Goal: Task Accomplishment & Management: Manage account settings

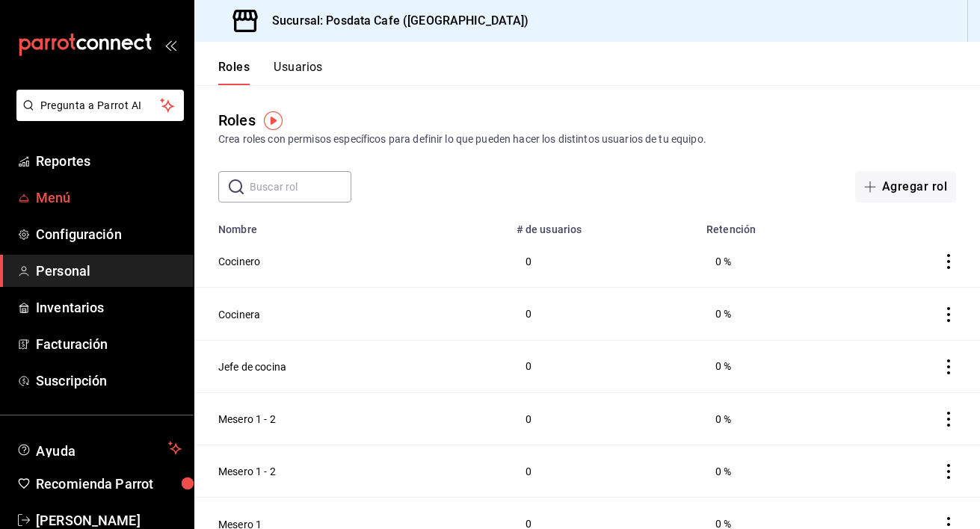
click at [83, 198] on span "Menú" at bounding box center [109, 198] width 146 height 20
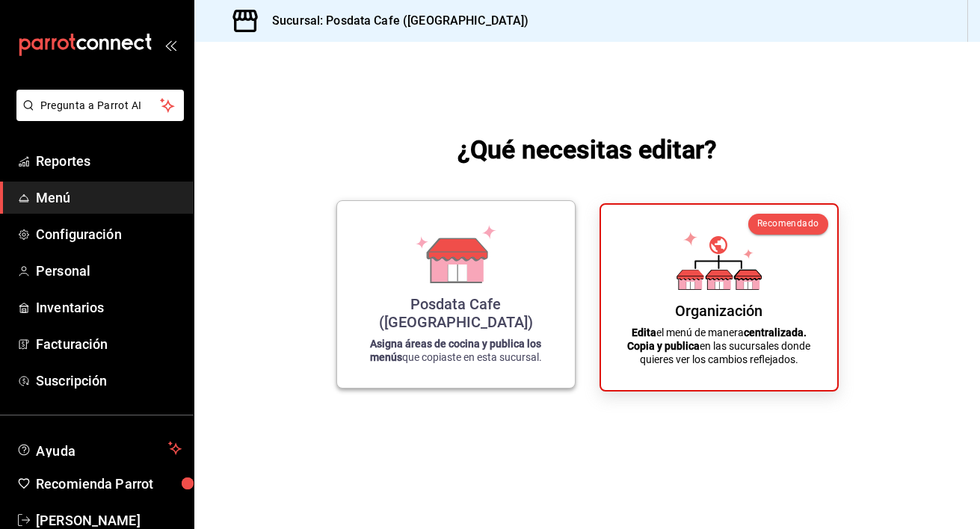
click at [505, 309] on div "Posdata Cafe ([GEOGRAPHIC_DATA]) Asigna áreas de cocina y publica los menús que…" at bounding box center [456, 294] width 202 height 163
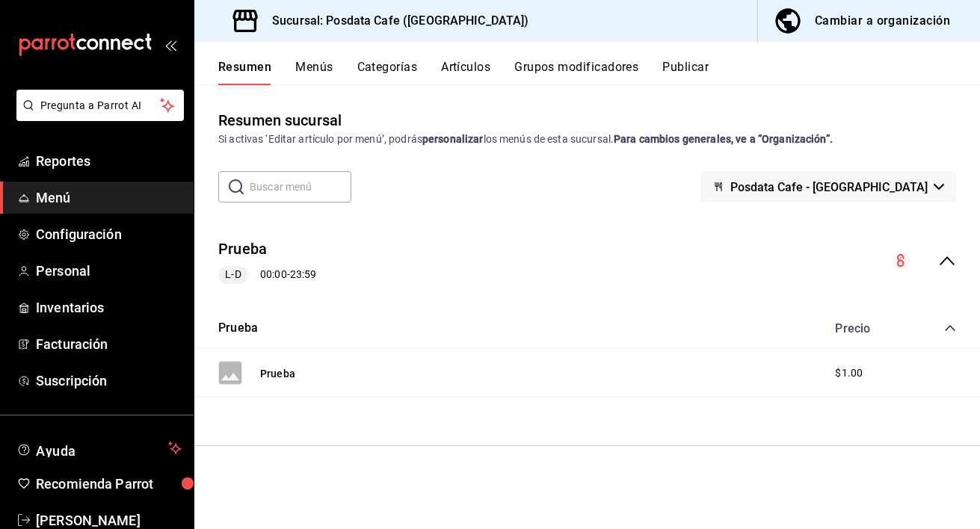
click at [922, 18] on div "Cambiar a organización" at bounding box center [882, 20] width 135 height 21
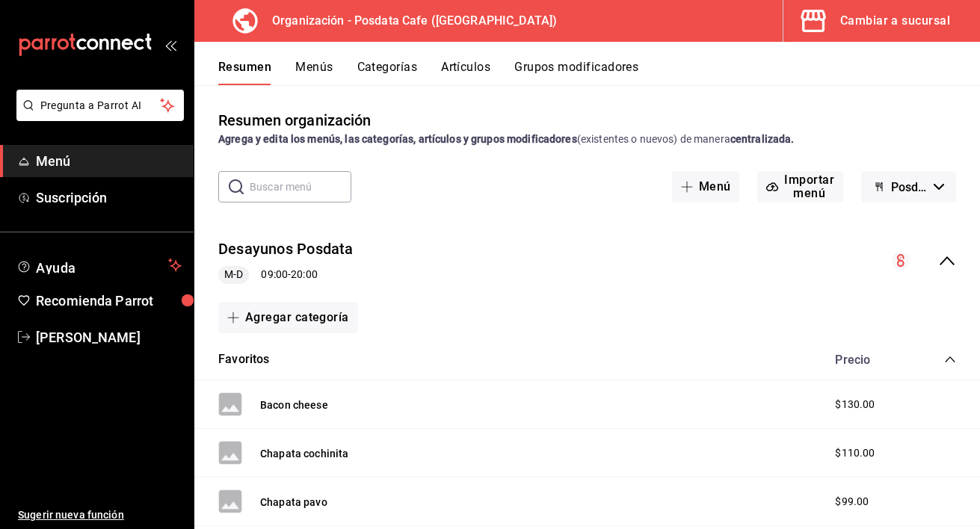
click at [939, 361] on div "Precio" at bounding box center [888, 360] width 136 height 14
click at [955, 357] on icon "collapse-category-row" at bounding box center [950, 360] width 12 height 12
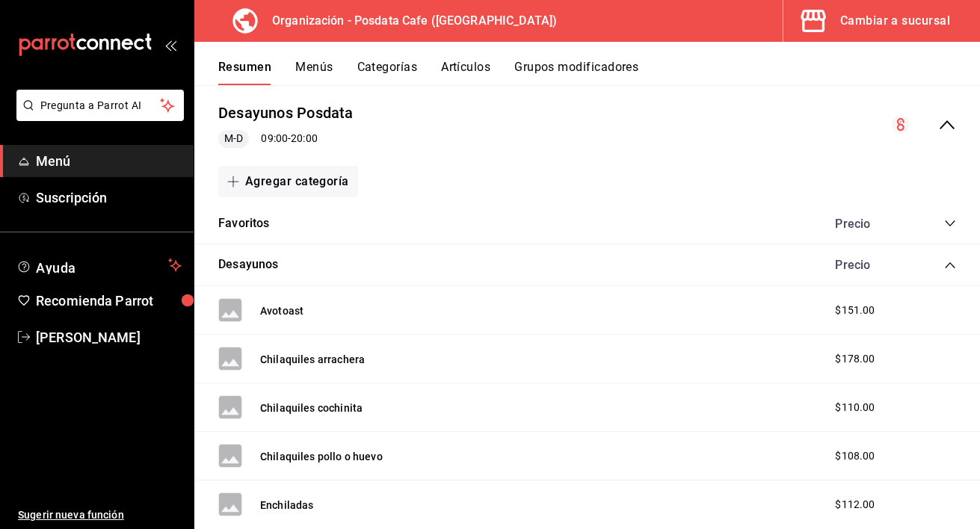
scroll to position [141, 0]
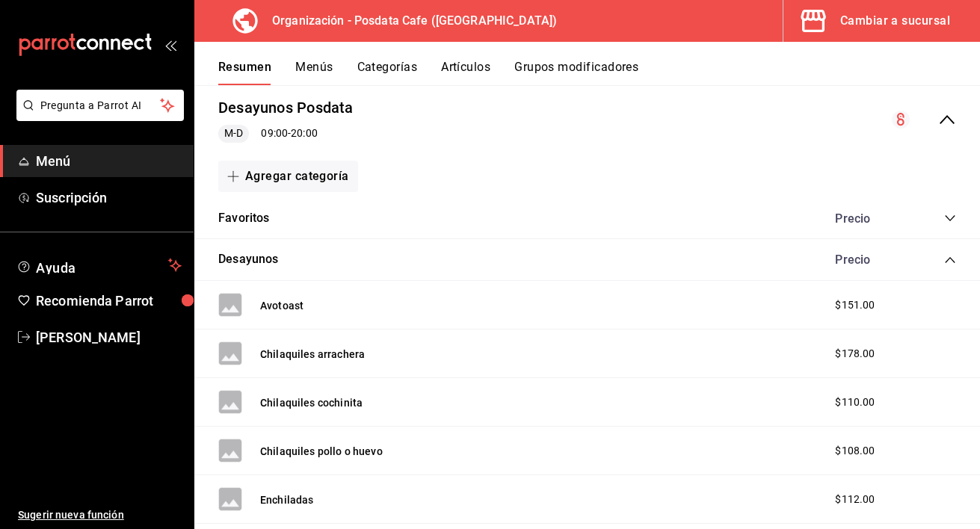
click at [952, 261] on icon "collapse-category-row" at bounding box center [950, 260] width 10 height 6
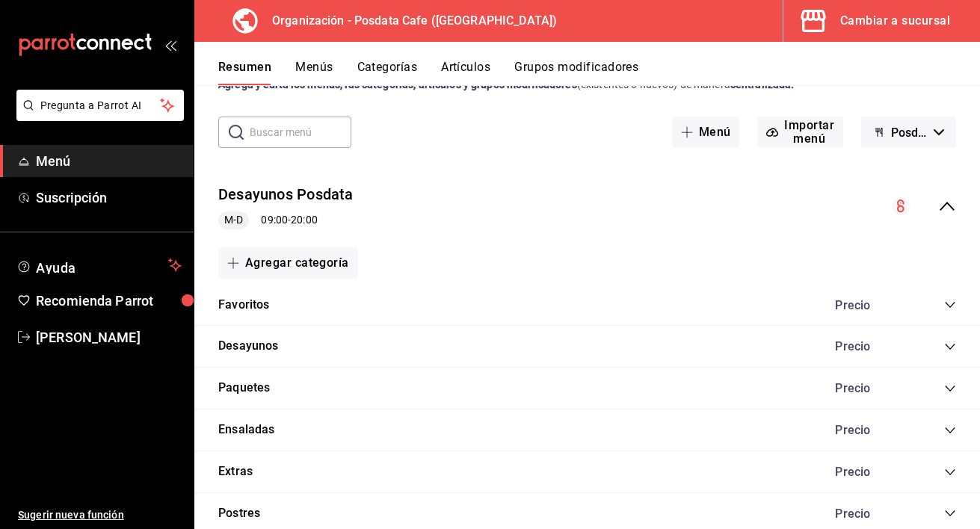
scroll to position [0, 0]
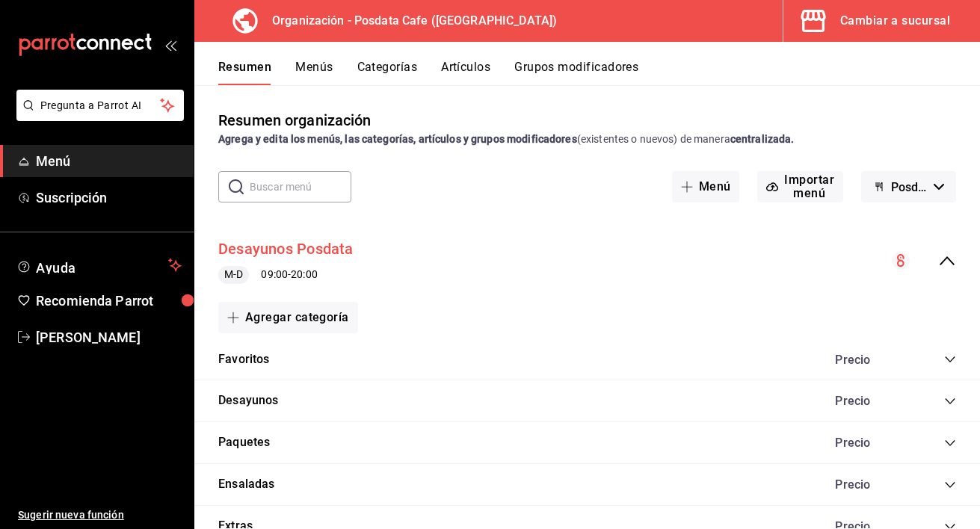
click at [290, 253] on button "Desayunos Posdata" at bounding box center [285, 249] width 135 height 22
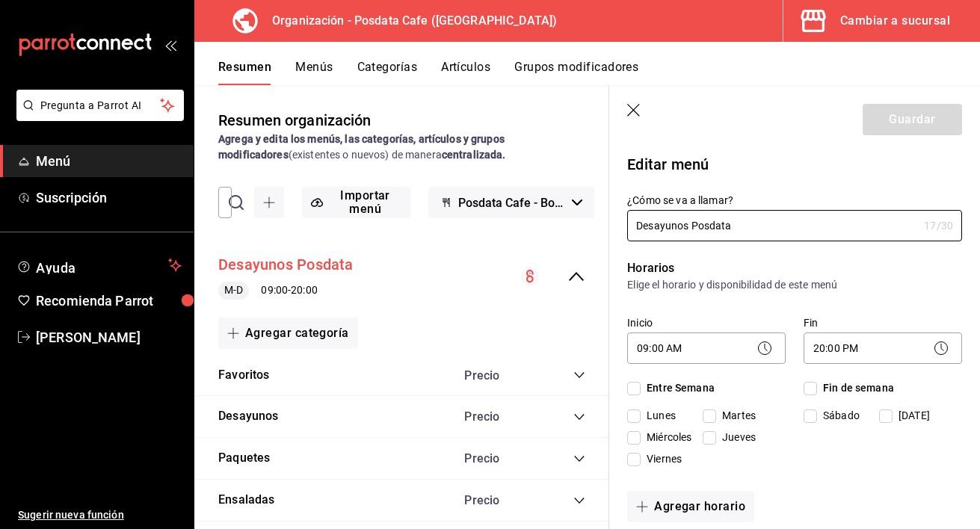
checkbox input "true"
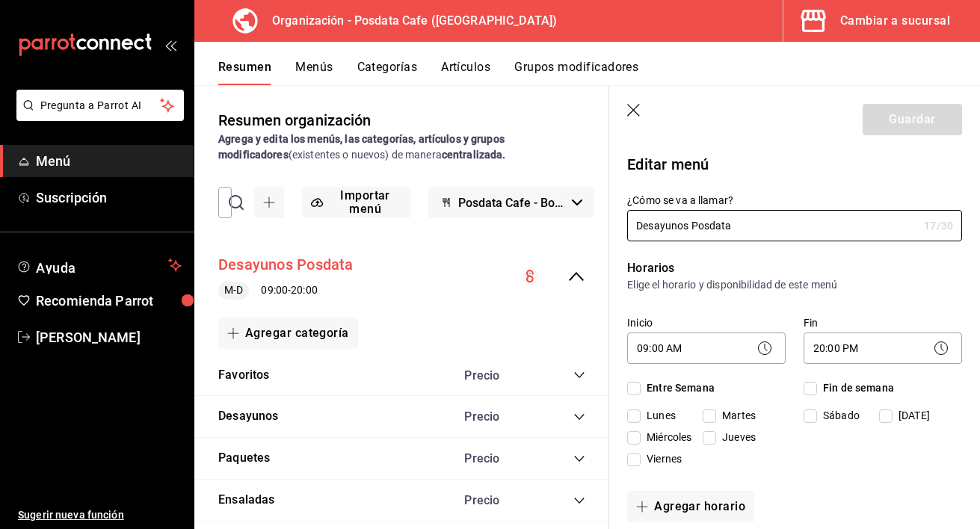
checkbox input "true"
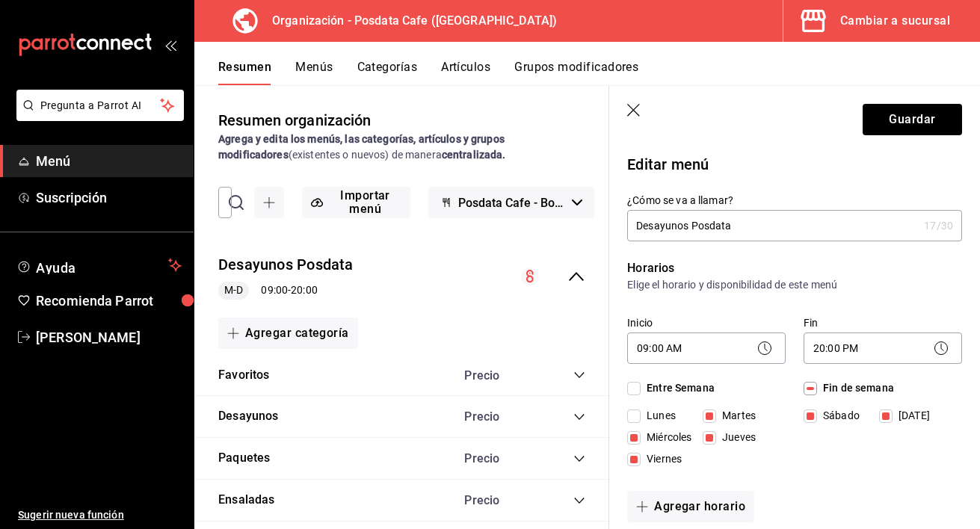
click at [630, 109] on icon "button" at bounding box center [634, 111] width 15 height 15
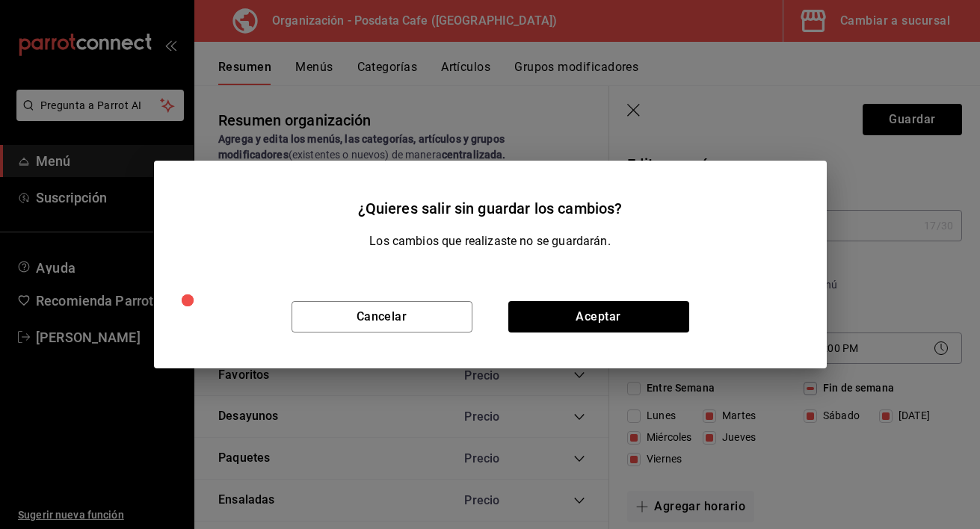
click at [564, 337] on div "Cancelar Aceptar" at bounding box center [490, 316] width 673 height 103
click at [575, 325] on button "Aceptar" at bounding box center [598, 316] width 181 height 31
checkbox input "false"
type input "1756239795083"
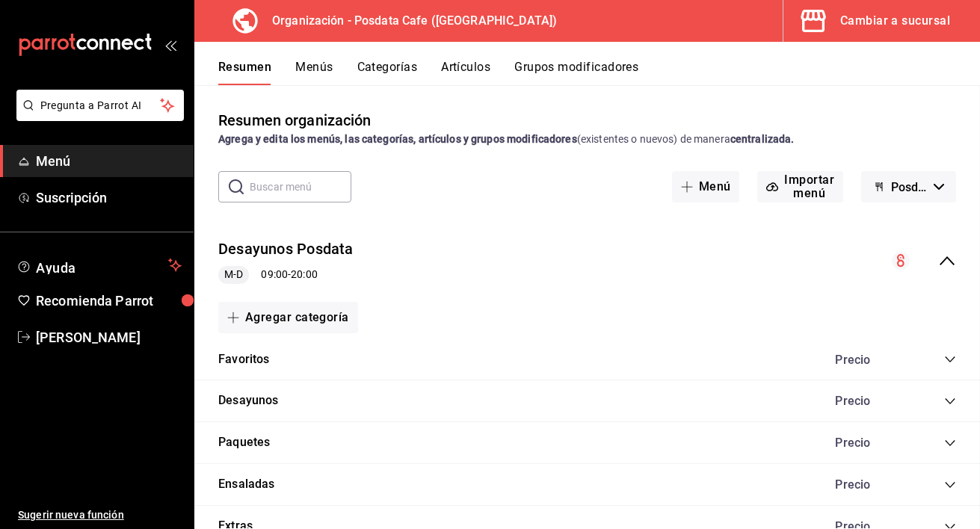
checkbox input "false"
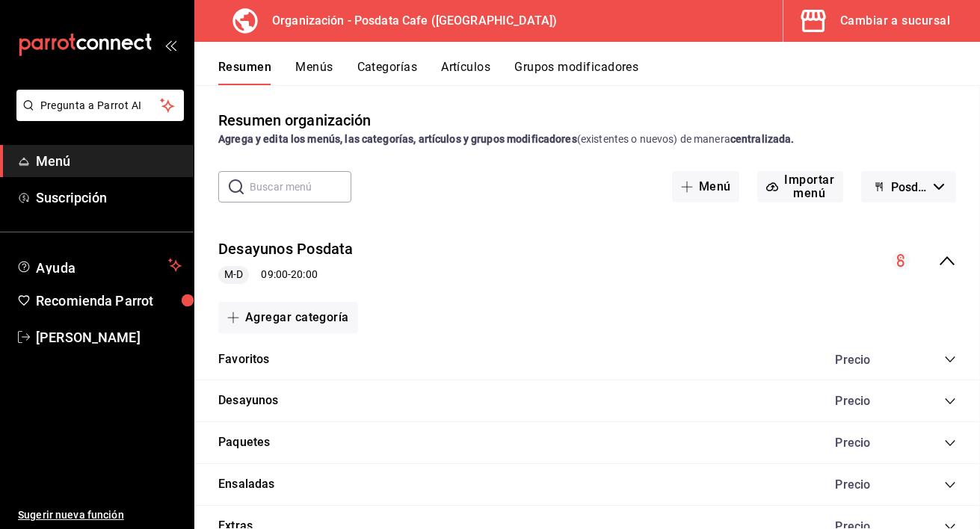
checkbox input "false"
click at [316, 76] on button "Menús" at bounding box center [313, 72] width 37 height 25
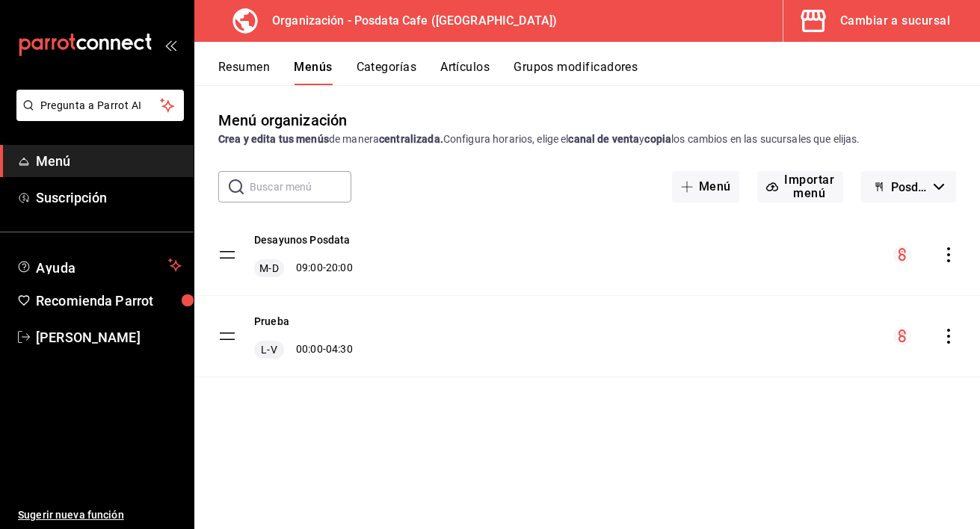
click at [953, 337] on icon "actions" at bounding box center [948, 336] width 15 height 15
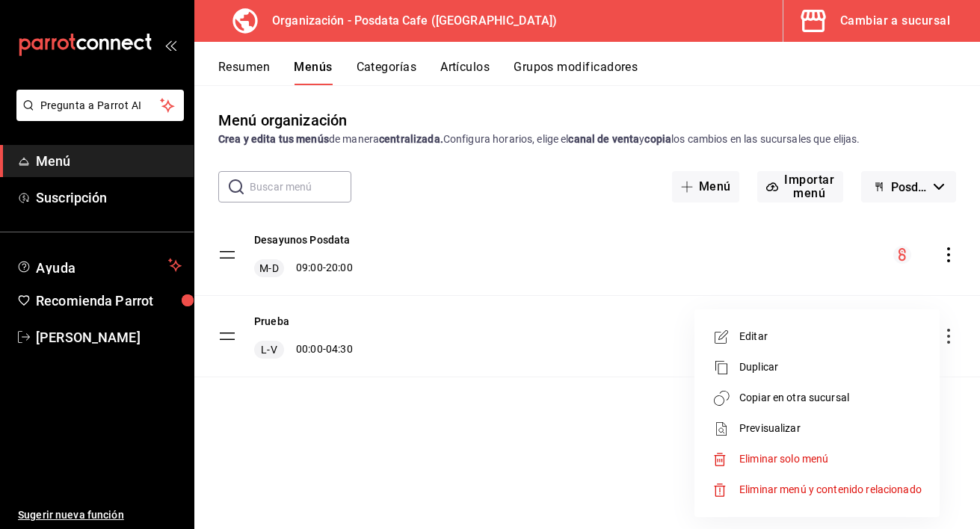
click at [803, 483] on span "Eliminar menú y contenido relacionado" at bounding box center [830, 490] width 182 height 16
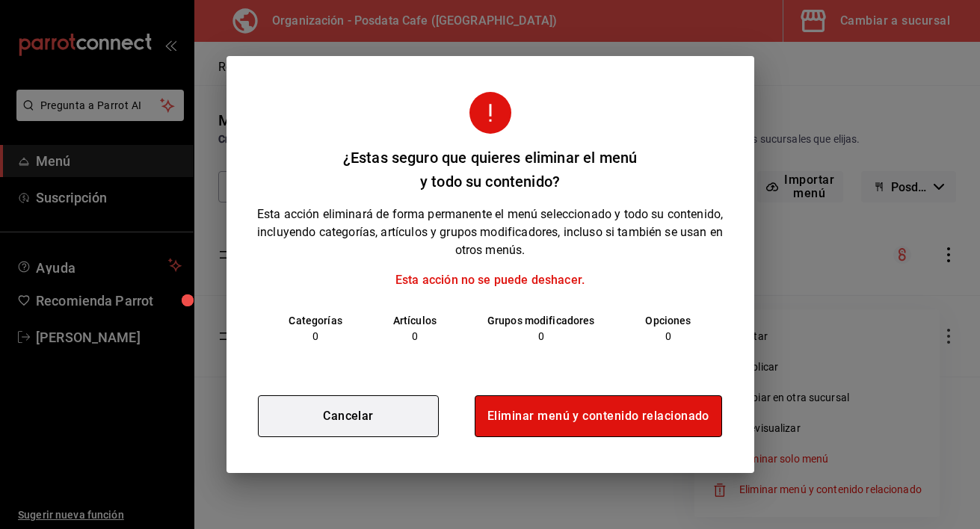
drag, startPoint x: 555, startPoint y: 409, endPoint x: 382, endPoint y: 408, distance: 172.6
click at [382, 408] on div "Cancelar Eliminar menú y contenido relacionado" at bounding box center [490, 416] width 528 height 114
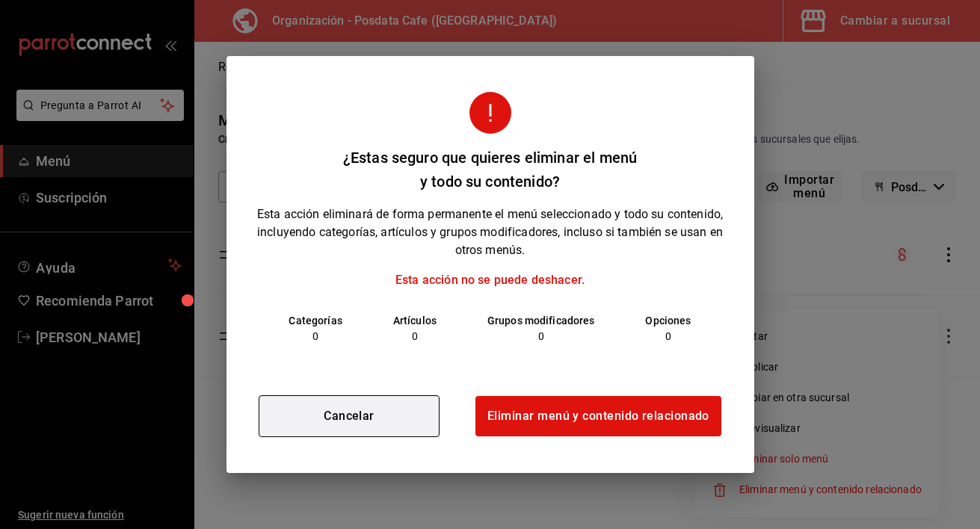
click at [345, 423] on button "Cancelar" at bounding box center [349, 416] width 181 height 42
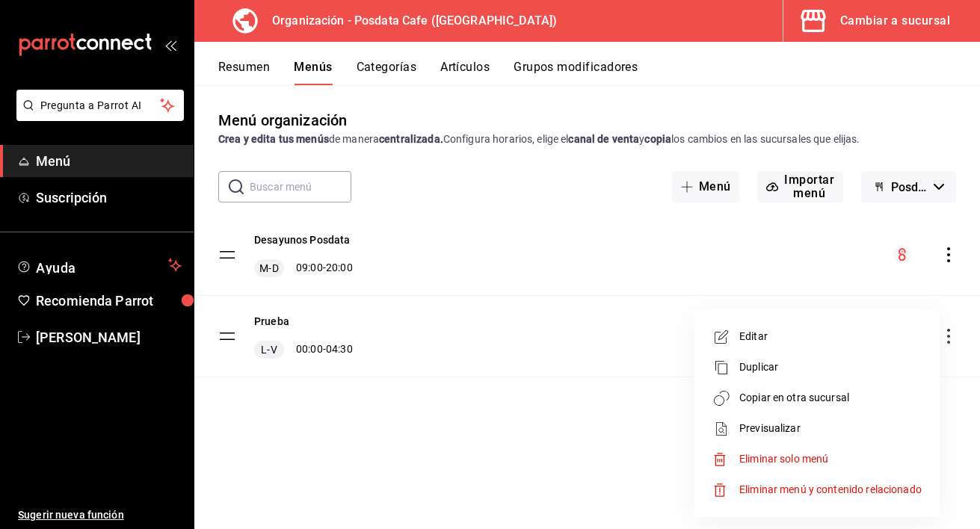
click at [727, 456] on div at bounding box center [725, 459] width 27 height 15
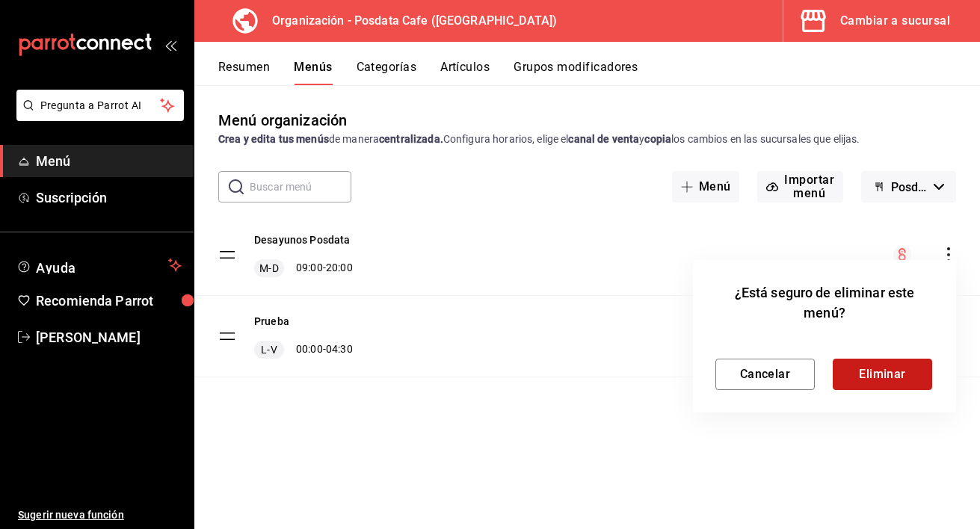
click at [884, 372] on button "Eliminar" at bounding box center [882, 374] width 99 height 31
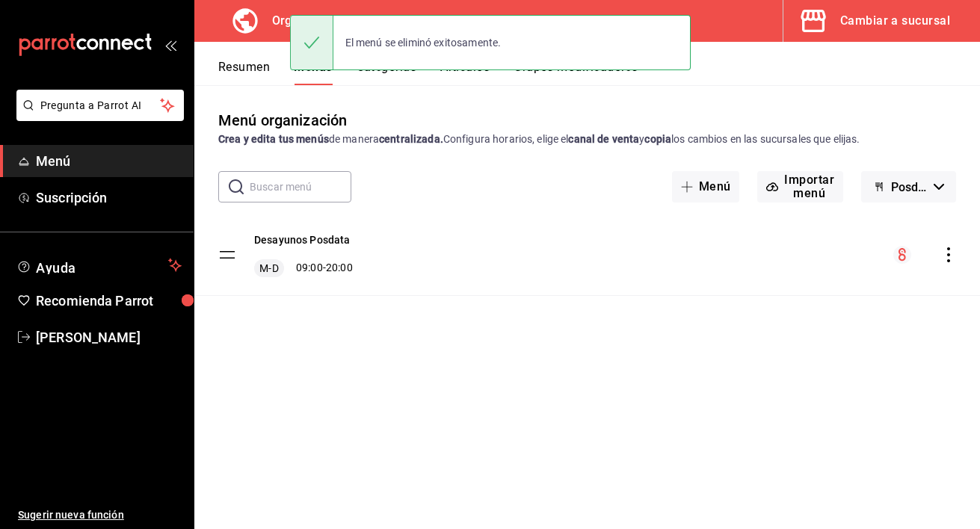
click at [727, 325] on div "Desayunos Posdata M-D 09:00 - 20:00" at bounding box center [587, 276] width 786 height 123
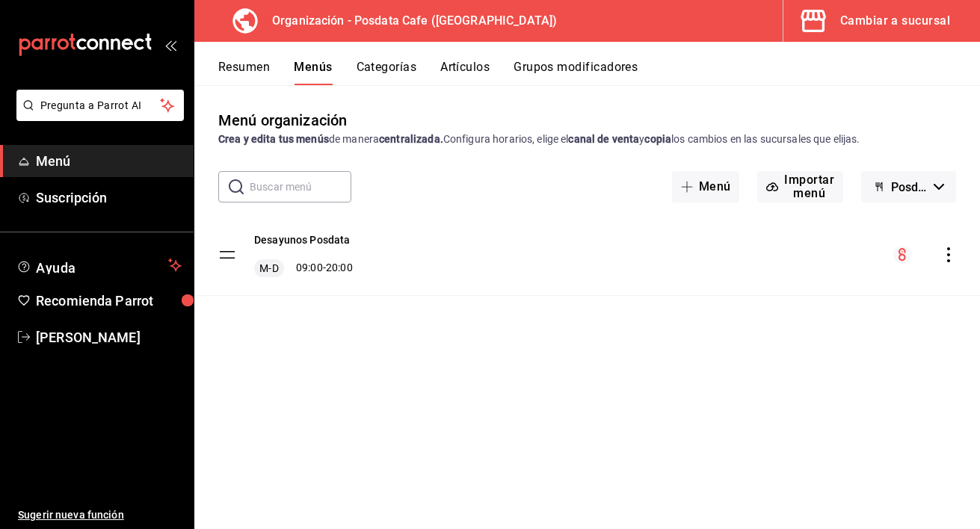
click at [922, 189] on span "Posdata Cafe - Borrador" at bounding box center [909, 187] width 37 height 14
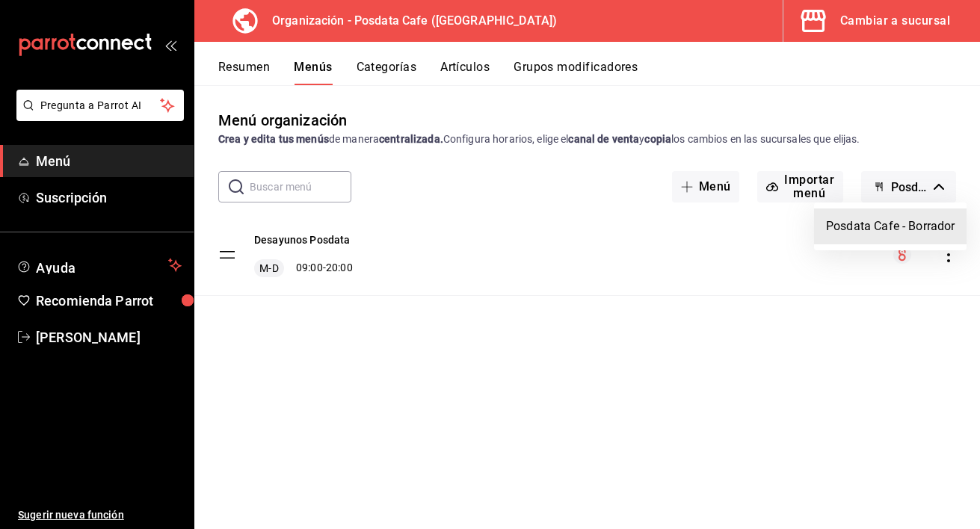
click at [812, 321] on div at bounding box center [490, 264] width 980 height 529
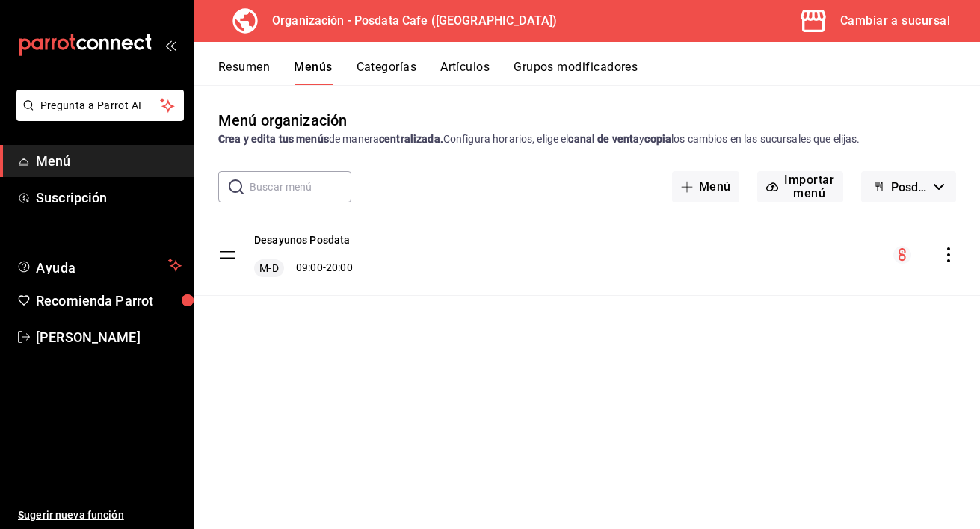
click at [877, 13] on div "Cambiar a sucursal" at bounding box center [895, 20] width 110 height 21
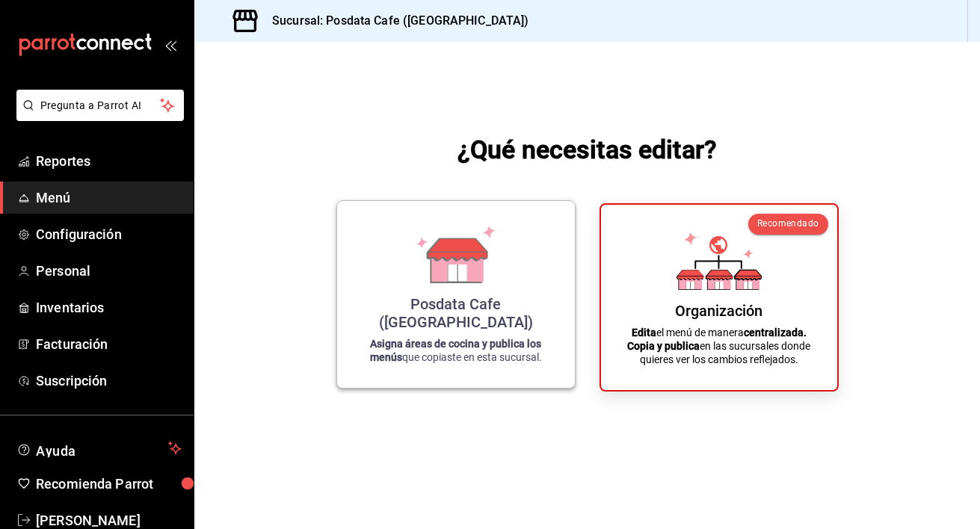
click at [428, 278] on icon at bounding box center [455, 254] width 85 height 58
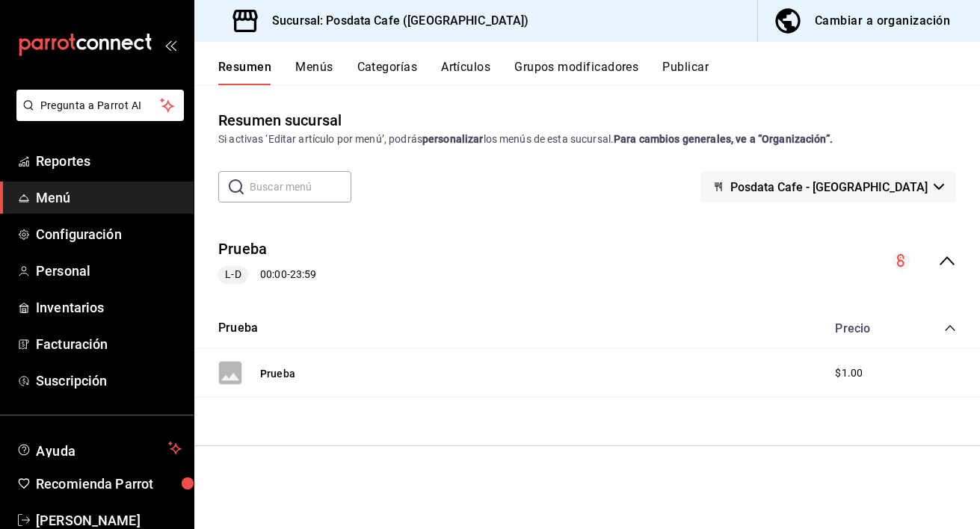
click at [268, 271] on div "L-D 00:00 - 23:59" at bounding box center [267, 275] width 98 height 18
click at [908, 182] on span "Posdata Cafe - [GEOGRAPHIC_DATA]" at bounding box center [828, 187] width 197 height 14
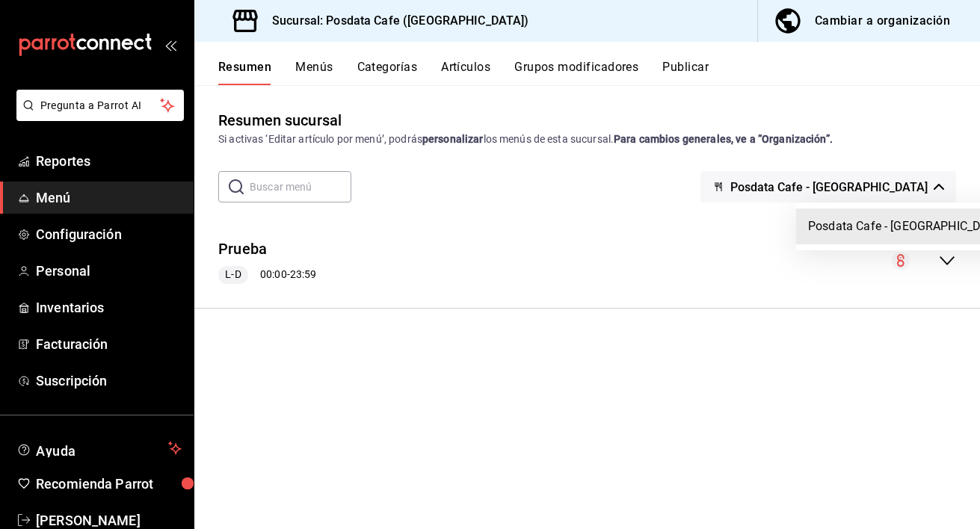
click at [314, 74] on div at bounding box center [490, 264] width 980 height 529
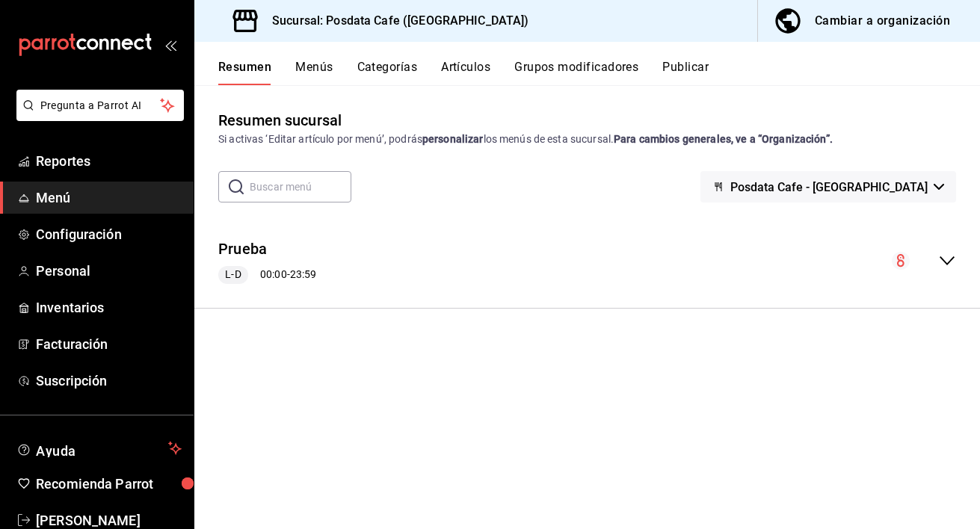
click at [313, 68] on button "Menús" at bounding box center [313, 72] width 37 height 25
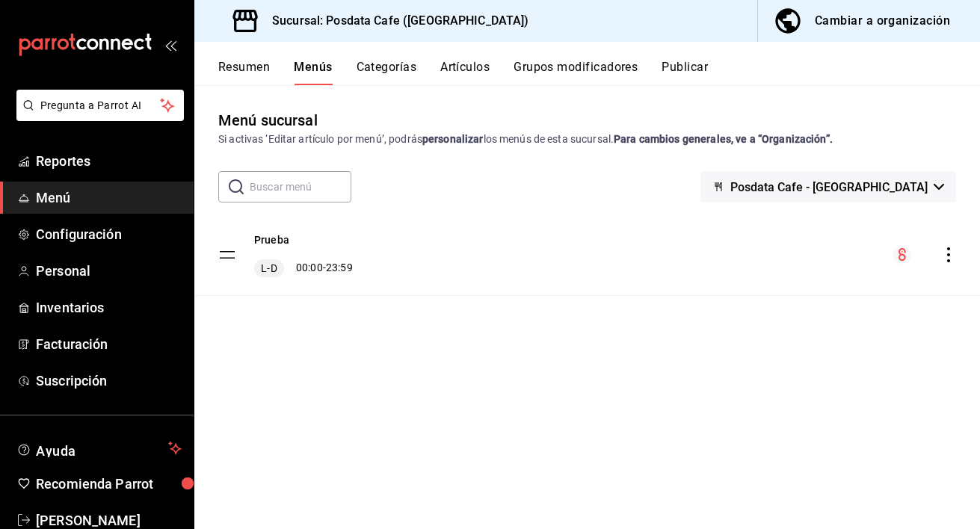
click at [917, 182] on span "Posdata Cafe - [GEOGRAPHIC_DATA]" at bounding box center [828, 187] width 197 height 14
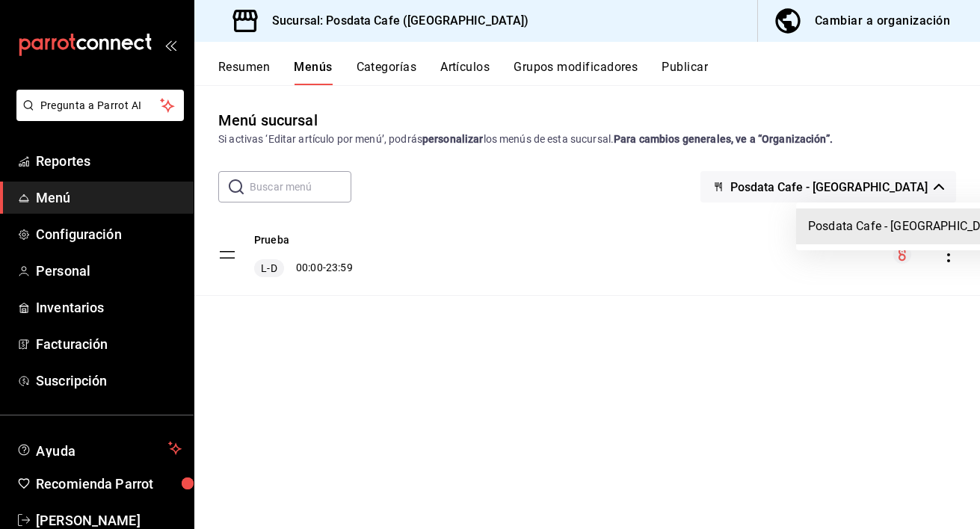
click at [502, 300] on div at bounding box center [490, 264] width 980 height 529
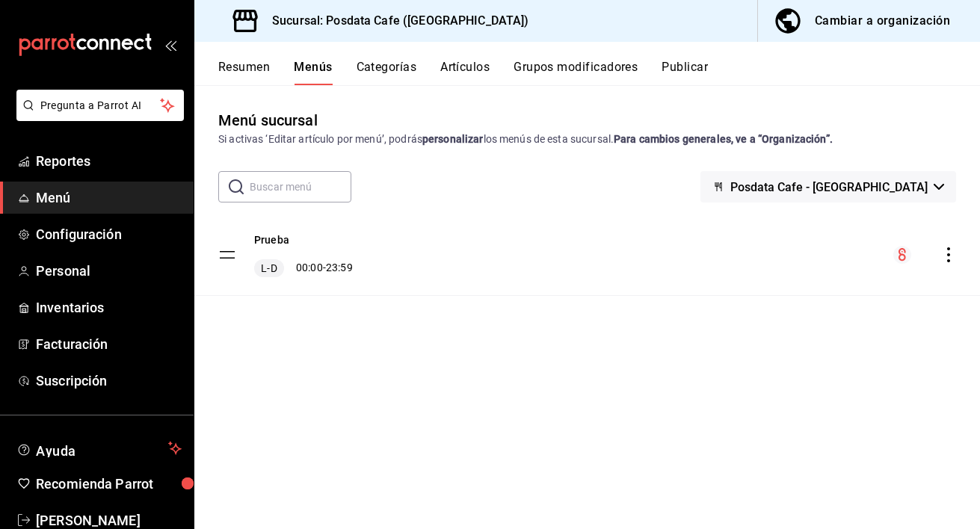
click at [886, 19] on div "Cambiar a organización" at bounding box center [882, 20] width 135 height 21
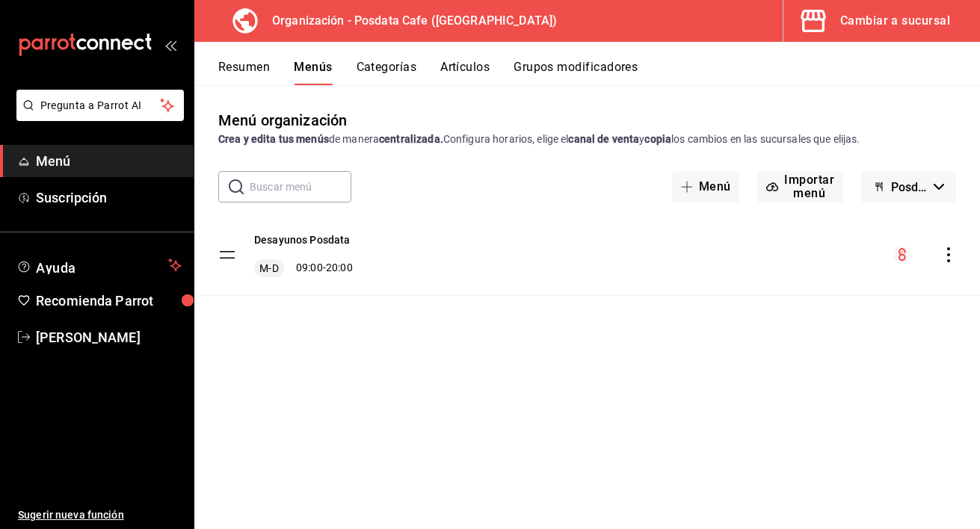
click at [632, 277] on div "Desayunos Posdata M-D 09:00 - 20:00" at bounding box center [587, 255] width 786 height 81
click at [935, 240] on div "Desayunos Posdata M-D 09:00 - 20:00" at bounding box center [587, 255] width 786 height 81
click at [947, 249] on icon "actions" at bounding box center [948, 254] width 3 height 15
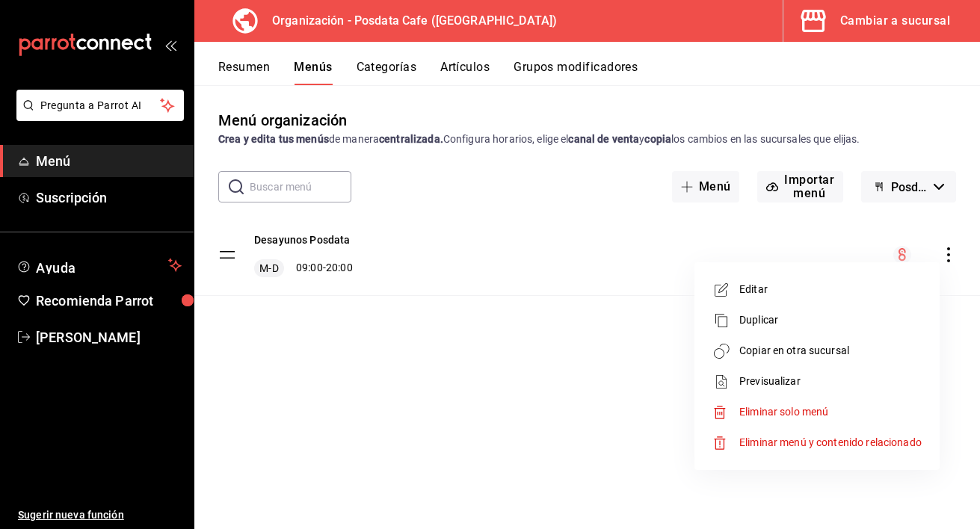
click at [577, 303] on div at bounding box center [490, 264] width 980 height 529
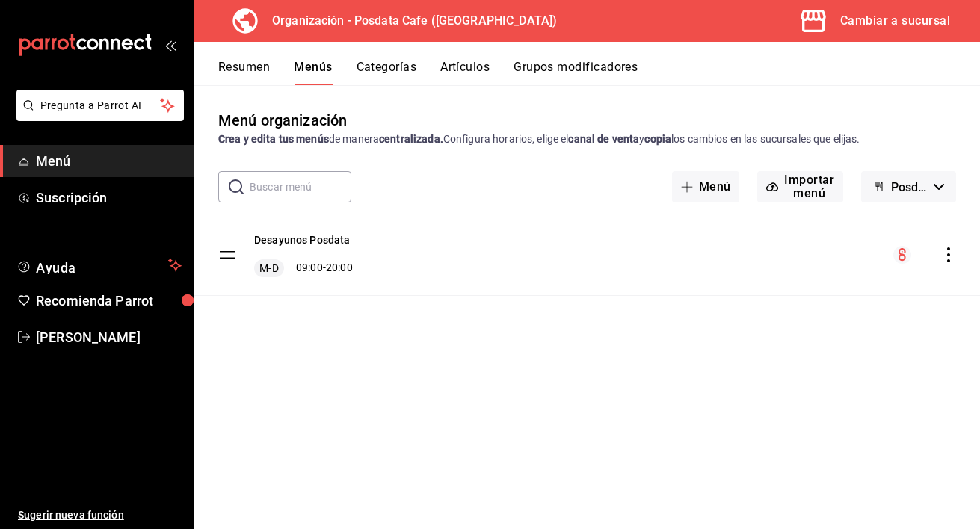
click at [911, 24] on div "Cambiar a sucursal" at bounding box center [895, 20] width 110 height 21
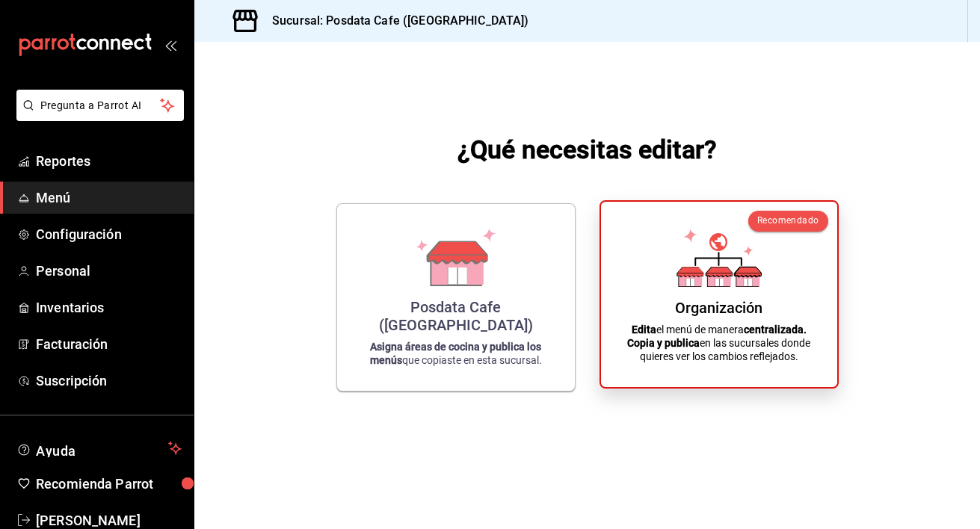
click at [739, 320] on div "Organización Edita el menú de manera centralizada. Copia y publica en las sucur…" at bounding box center [719, 294] width 200 height 161
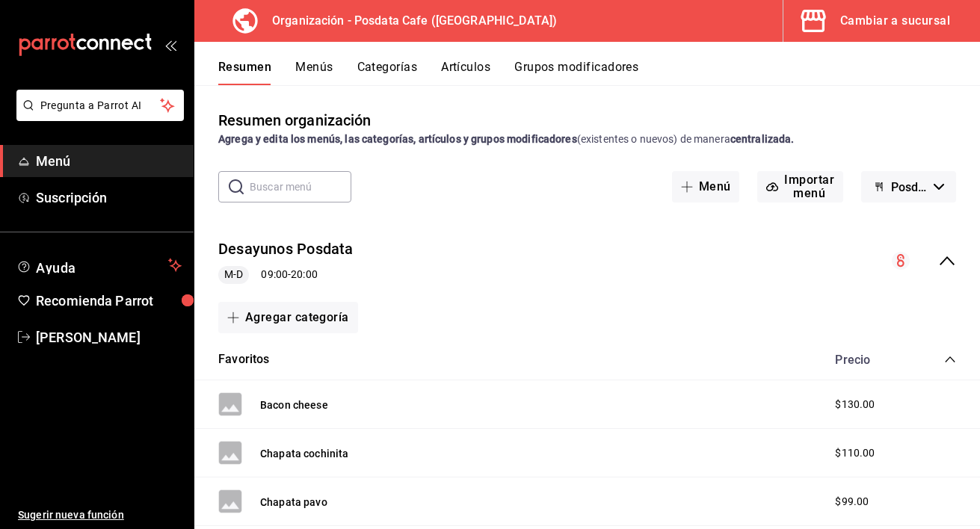
click at [954, 357] on icon "collapse-category-row" at bounding box center [950, 360] width 12 height 12
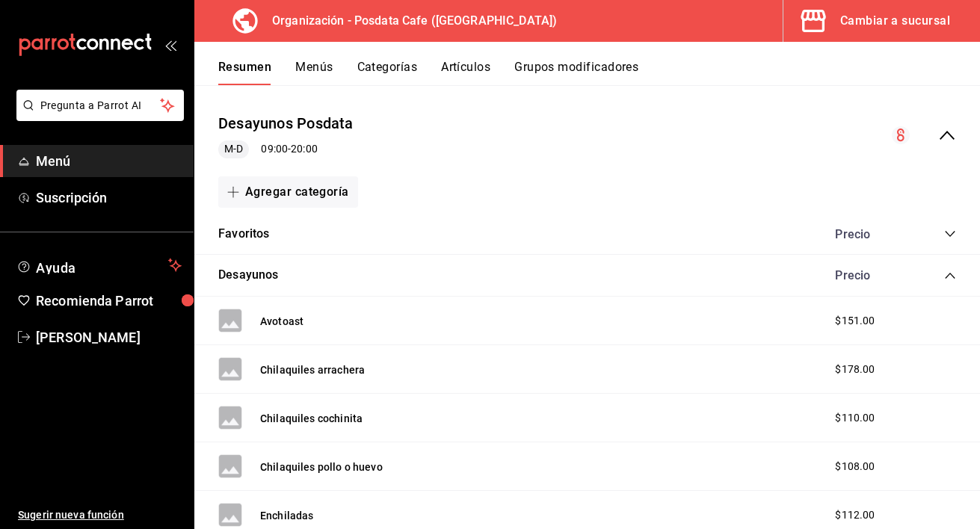
scroll to position [115, 0]
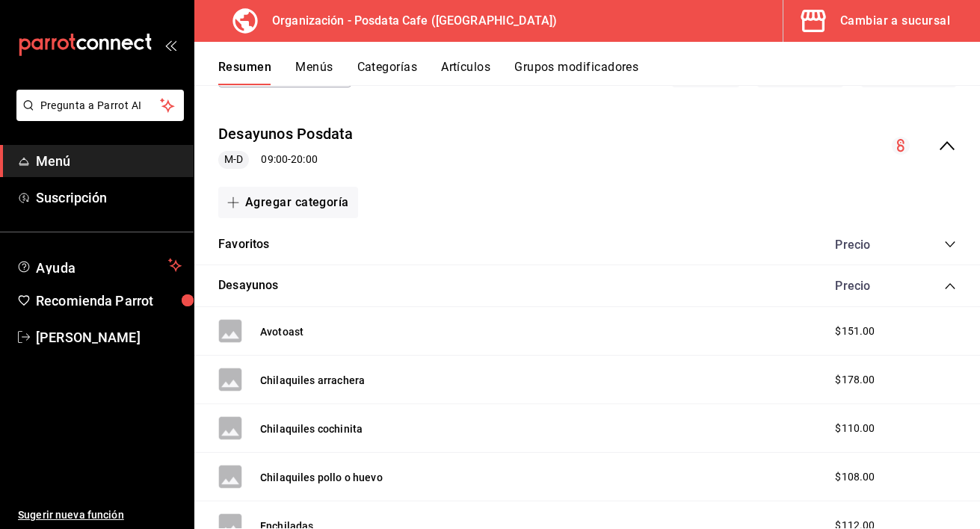
click at [951, 297] on div "Desayunos Precio" at bounding box center [587, 286] width 786 height 42
click at [946, 285] on icon "collapse-category-row" at bounding box center [950, 286] width 12 height 12
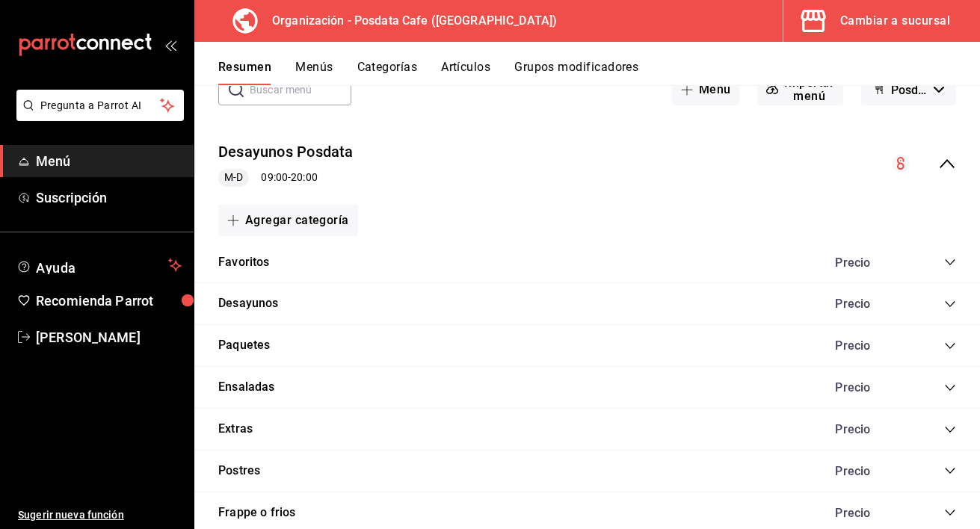
scroll to position [0, 0]
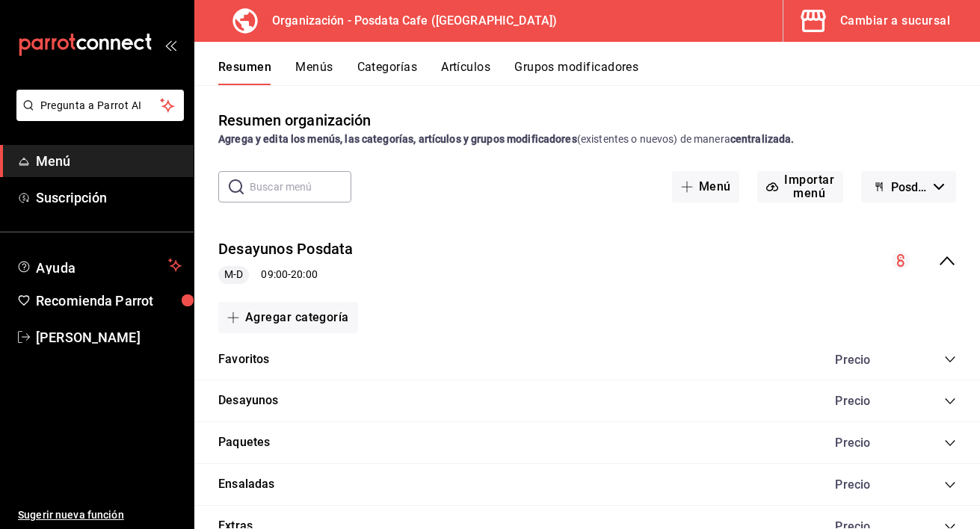
click at [931, 15] on div "Cambiar a sucursal" at bounding box center [895, 20] width 110 height 21
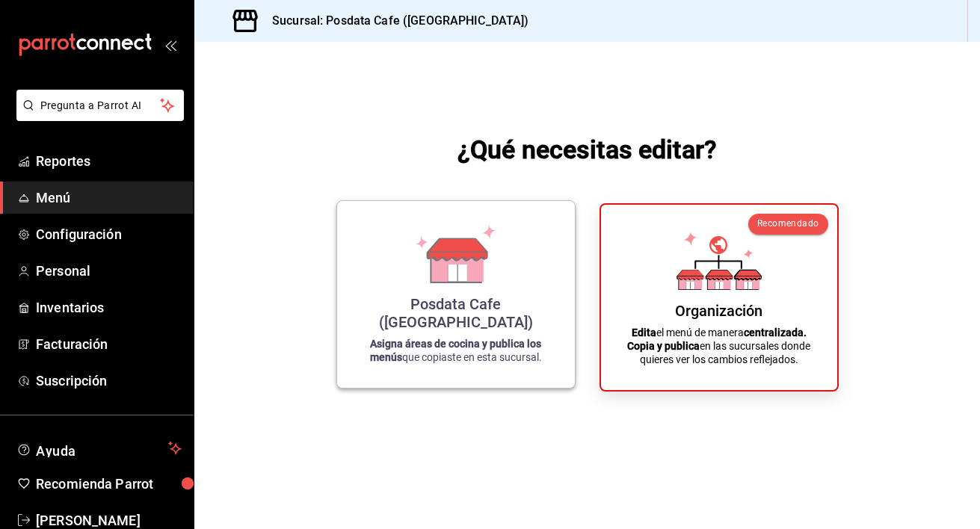
click at [502, 294] on div "Posdata Cafe ([GEOGRAPHIC_DATA]) Asigna áreas de cocina y publica los menús que…" at bounding box center [456, 294] width 202 height 163
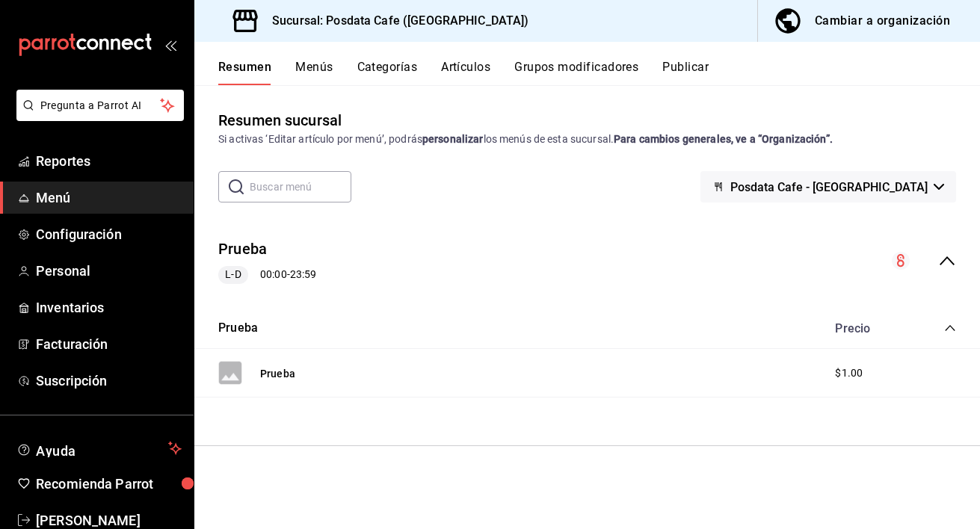
click at [958, 271] on div "Prueba L-D 00:00 - 23:59" at bounding box center [587, 261] width 786 height 70
click at [309, 64] on button "Menús" at bounding box center [313, 72] width 37 height 25
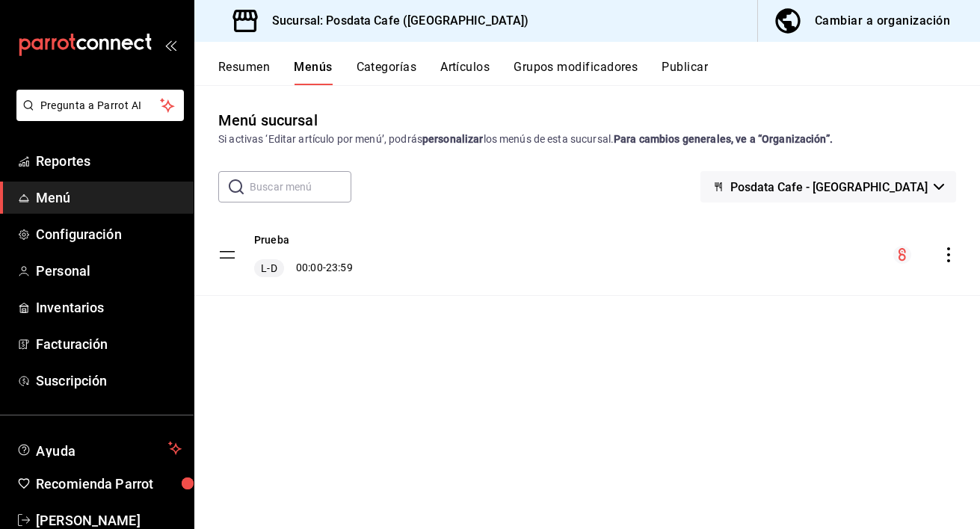
click at [399, 67] on button "Categorías" at bounding box center [387, 72] width 61 height 25
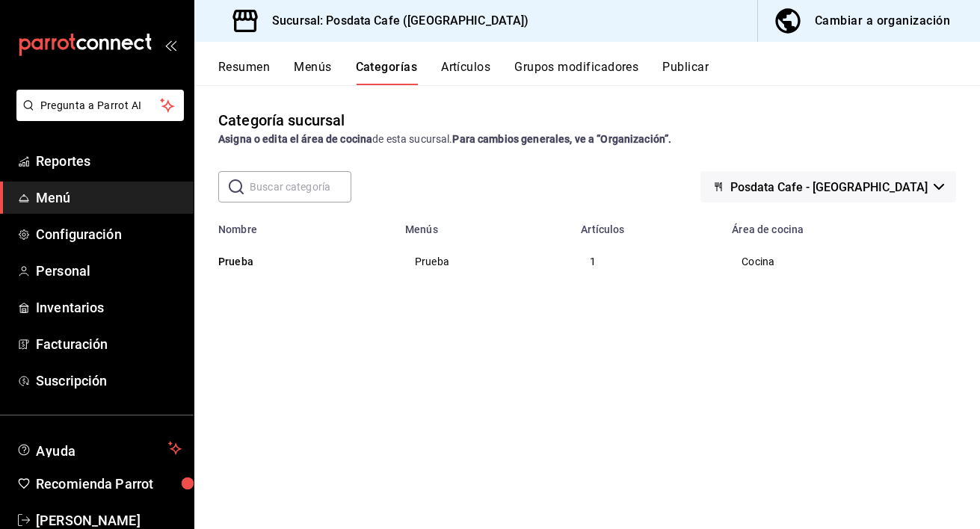
click at [460, 66] on button "Artículos" at bounding box center [465, 72] width 49 height 25
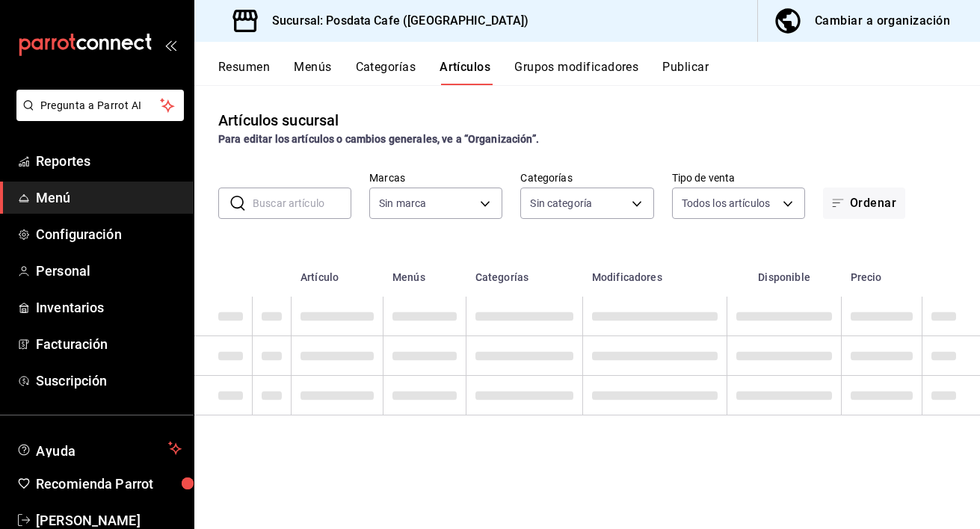
type input "1dad93c4-ba05-4891-afb7-ddeea4634019"
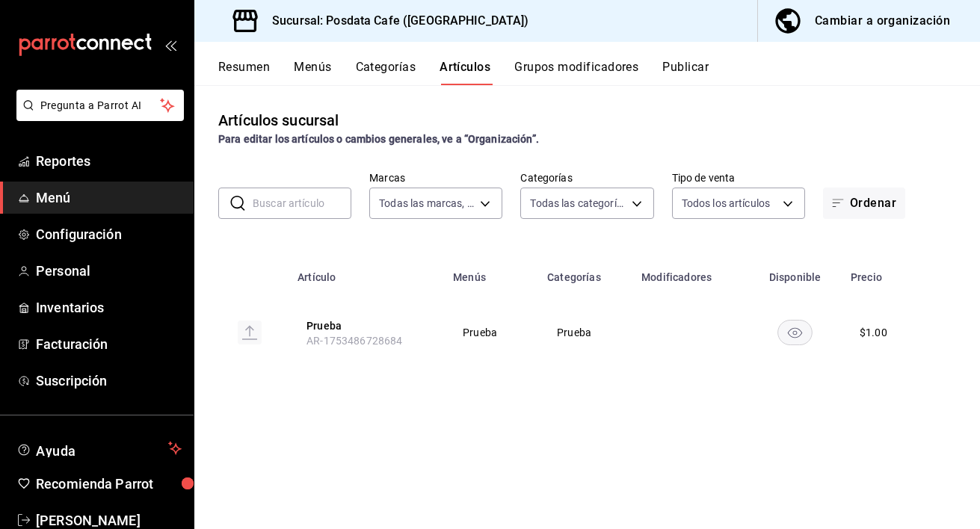
type input "928ab48d-384e-40a9-84a4-d46377b08e81"
click at [573, 68] on button "Grupos modificadores" at bounding box center [576, 72] width 124 height 25
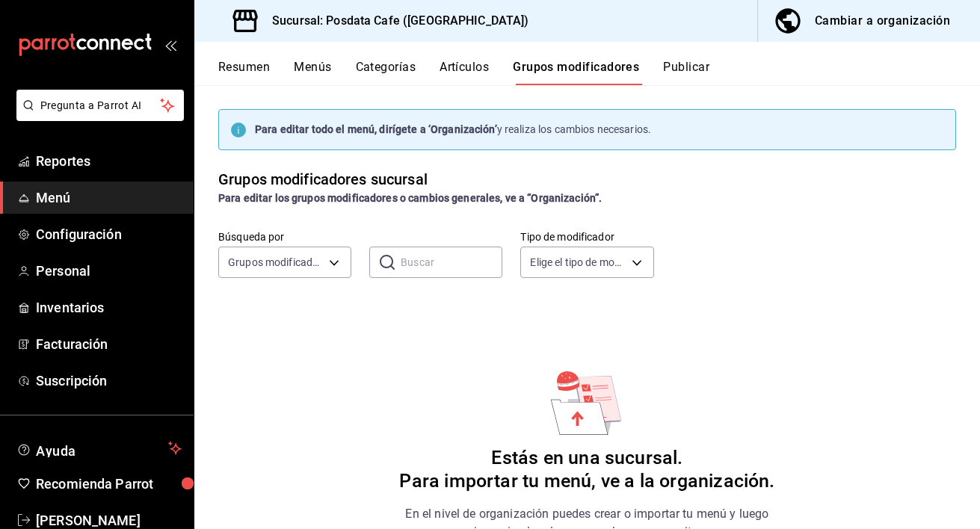
click at [680, 70] on button "Publicar" at bounding box center [686, 72] width 46 height 25
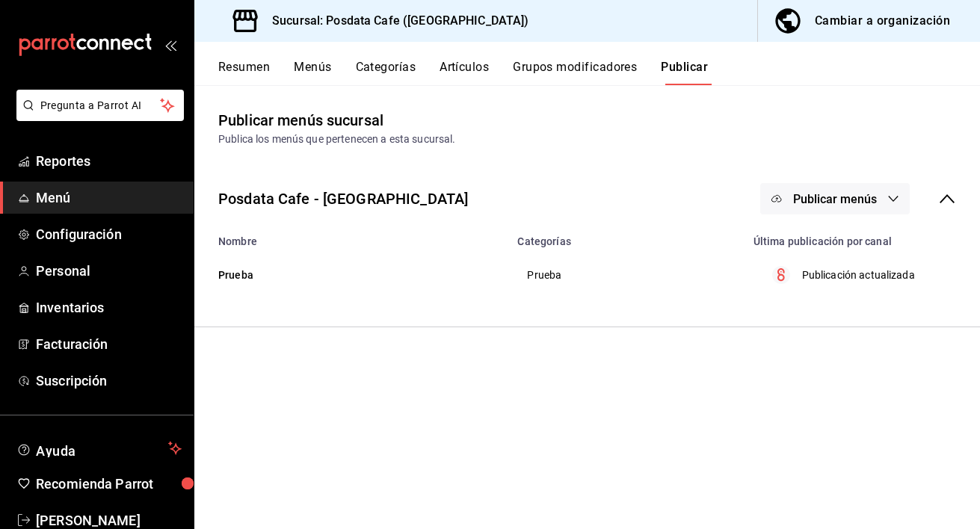
click at [860, 198] on span "Publicar menús" at bounding box center [835, 199] width 84 height 14
click at [857, 253] on span "Punto de venta" at bounding box center [857, 248] width 72 height 16
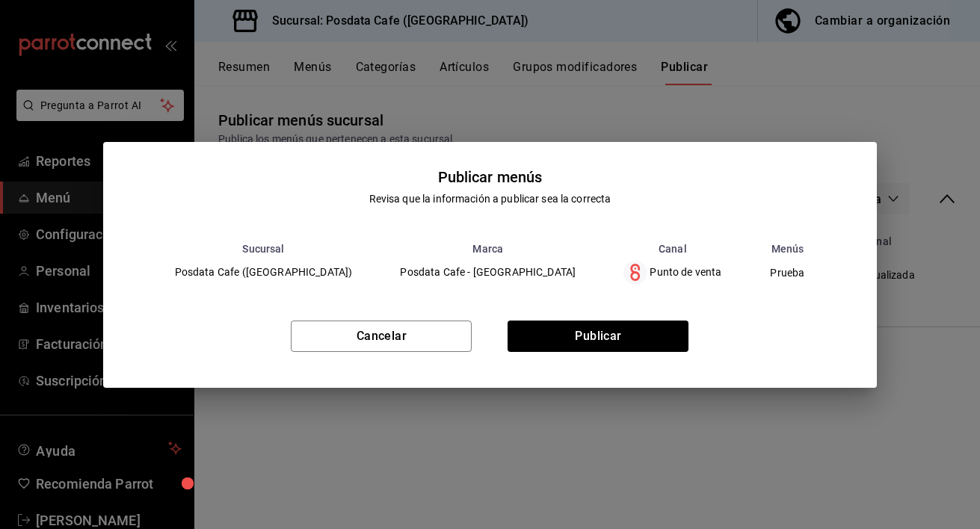
click at [315, 280] on td "Posdata Cafe ([GEOGRAPHIC_DATA])" at bounding box center [264, 273] width 226 height 36
click at [455, 268] on td "Posdata Cafe - [GEOGRAPHIC_DATA]" at bounding box center [487, 273] width 223 height 36
click at [411, 345] on button "Cancelar" at bounding box center [381, 336] width 181 height 31
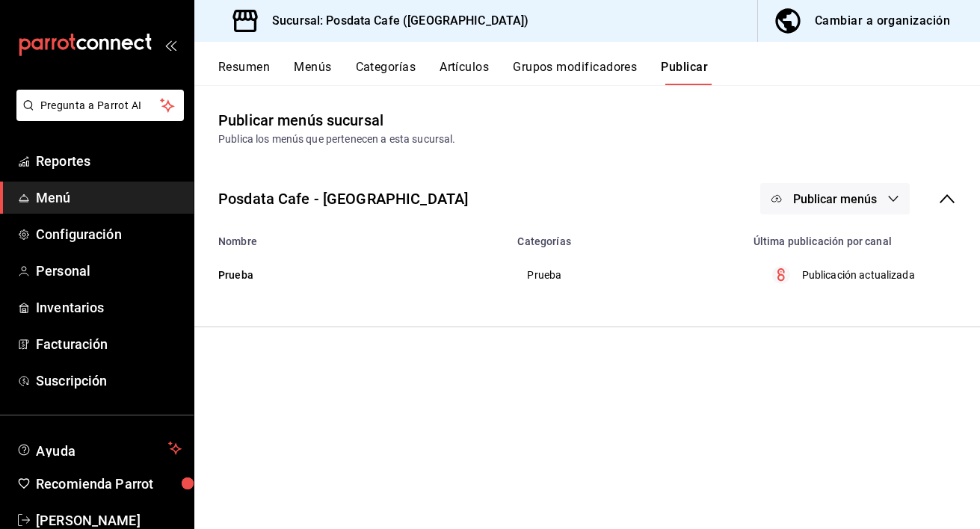
click at [564, 63] on button "Grupos modificadores" at bounding box center [575, 72] width 124 height 25
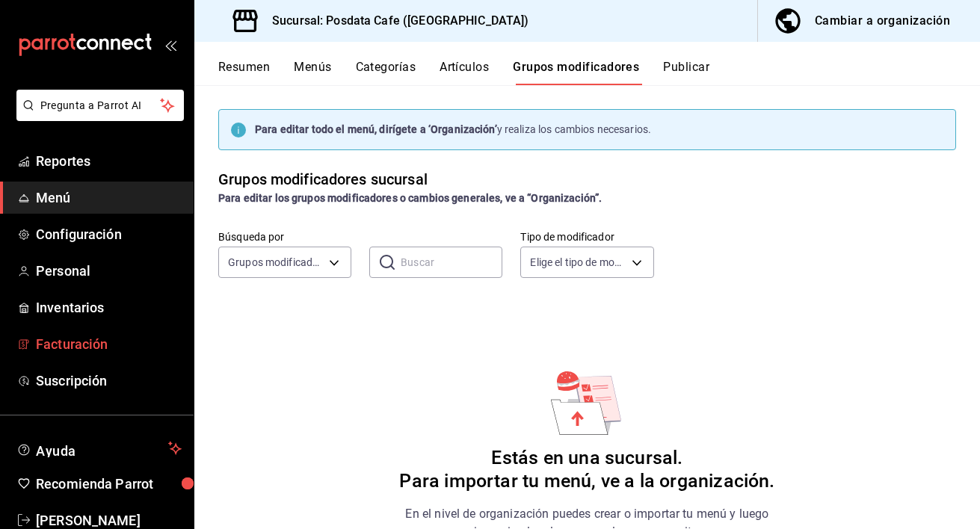
click at [119, 338] on span "Facturación" at bounding box center [109, 344] width 146 height 20
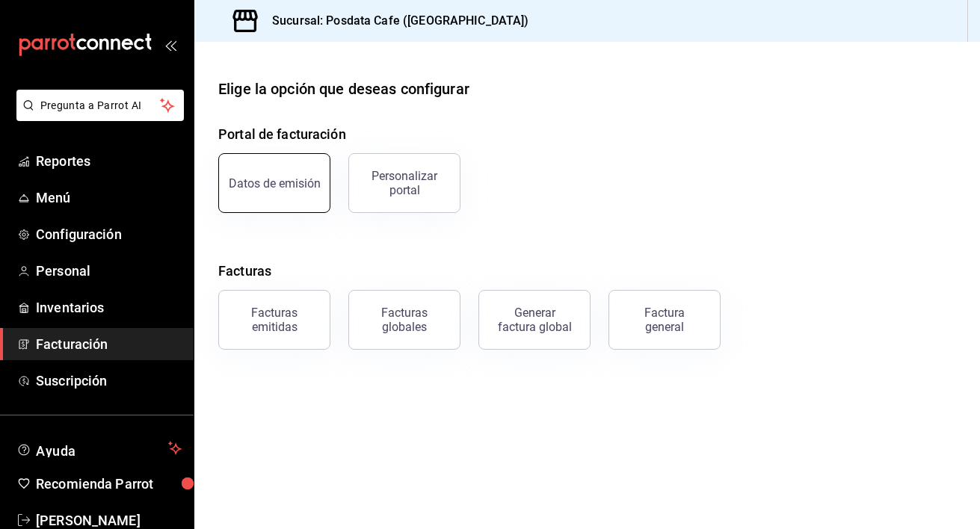
click at [315, 190] on button "Datos de emisión" at bounding box center [274, 183] width 112 height 60
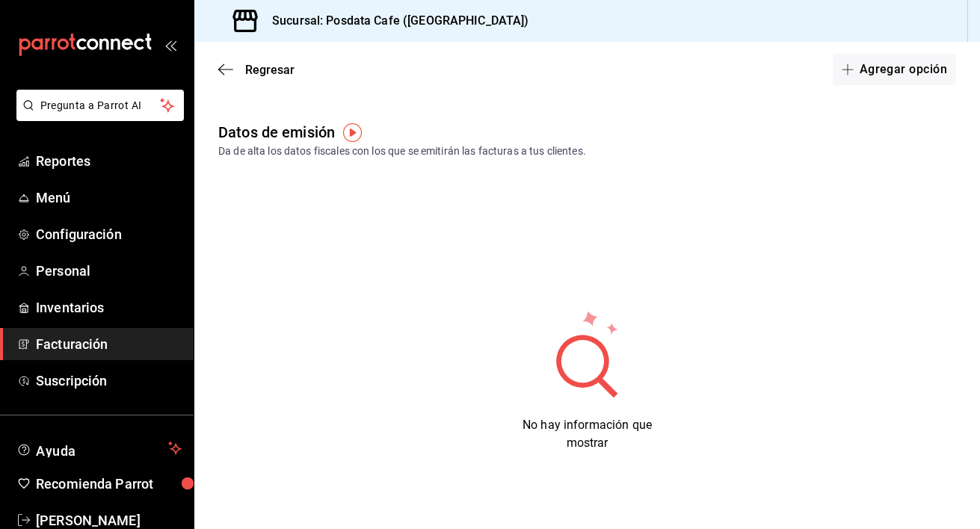
click at [605, 364] on circle at bounding box center [582, 361] width 53 height 53
click at [352, 132] on img "button" at bounding box center [352, 132] width 19 height 19
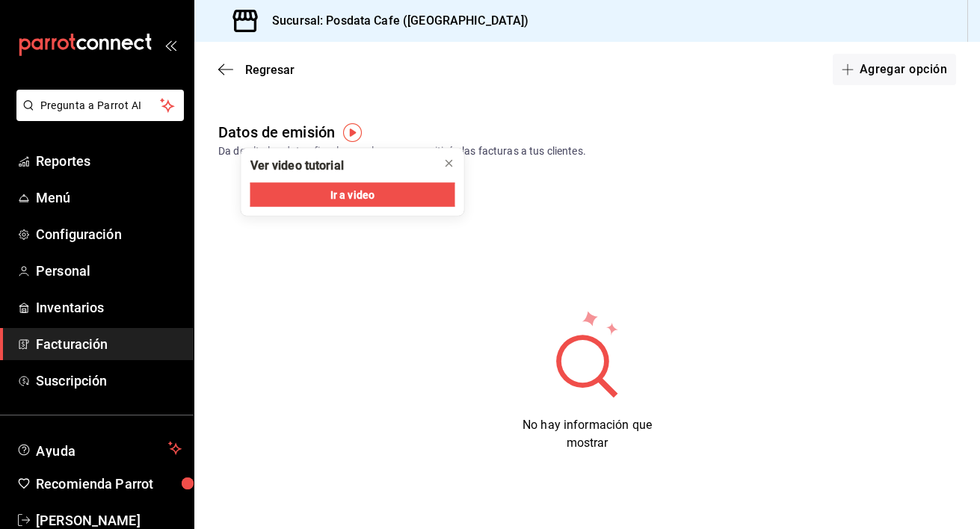
click at [762, 103] on main "Regresar Agregar opción Datos de emisión Da de alta los datos fiscales con los …" at bounding box center [587, 285] width 786 height 487
click at [253, 73] on span "Regresar" at bounding box center [269, 70] width 49 height 14
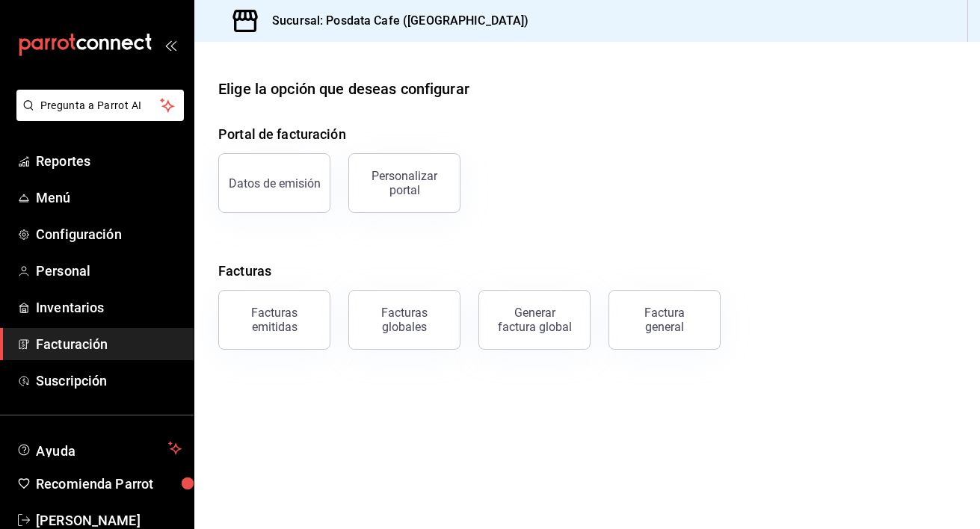
click at [113, 352] on span "Facturación" at bounding box center [109, 344] width 146 height 20
click at [98, 370] on link "Suscripción" at bounding box center [97, 381] width 194 height 32
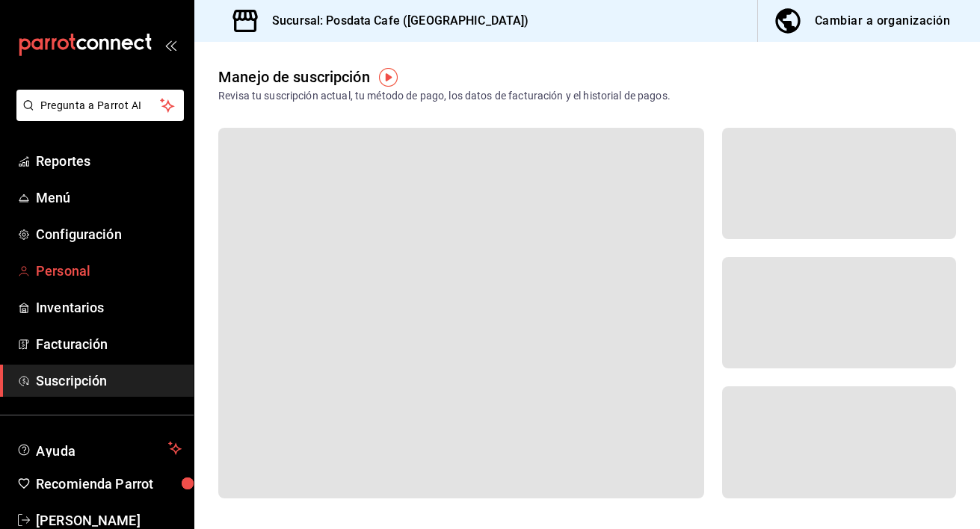
click at [87, 276] on span "Personal" at bounding box center [109, 271] width 146 height 20
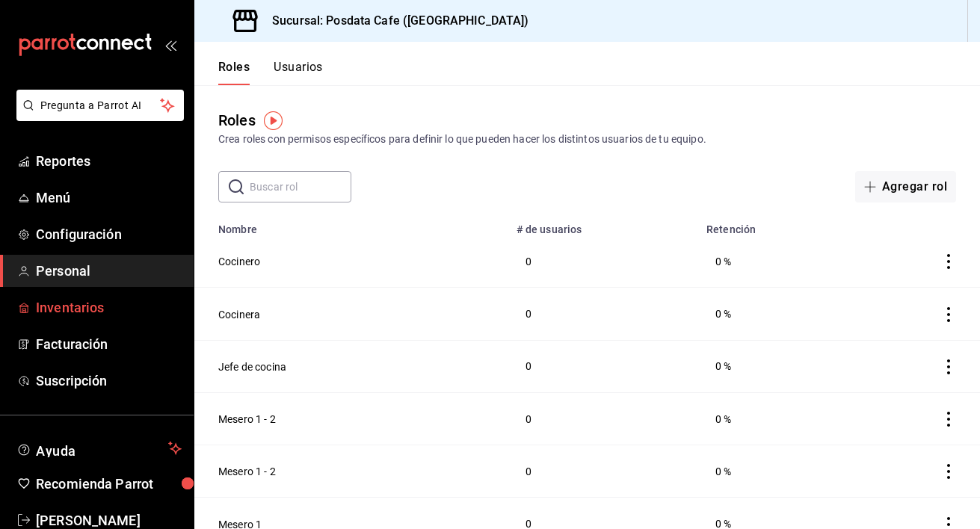
click at [92, 316] on span "Inventarios" at bounding box center [109, 307] width 146 height 20
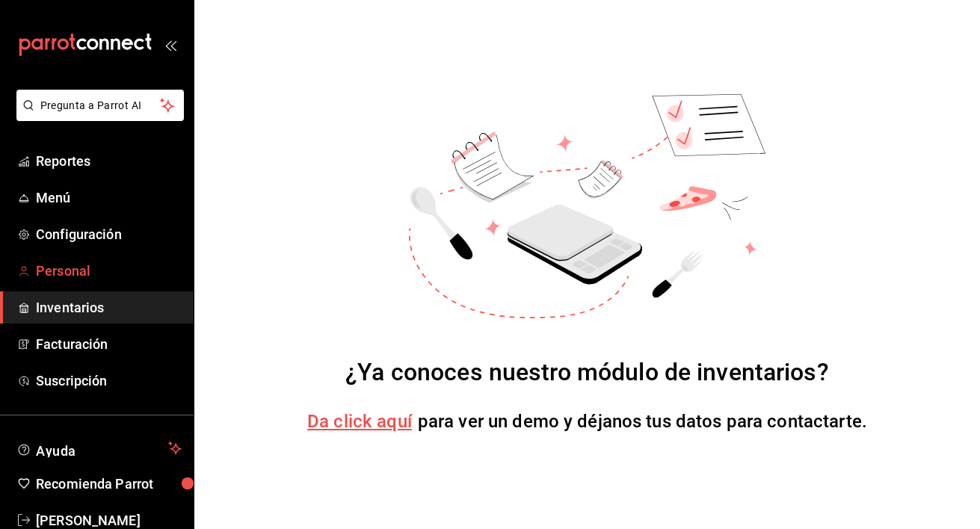
click at [94, 273] on span "Personal" at bounding box center [109, 271] width 146 height 20
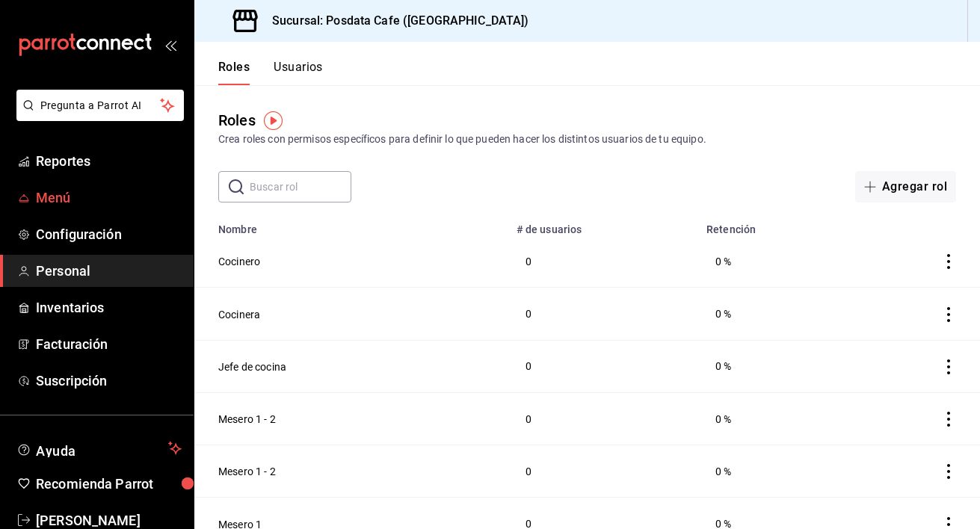
click at [108, 195] on span "Menú" at bounding box center [109, 198] width 146 height 20
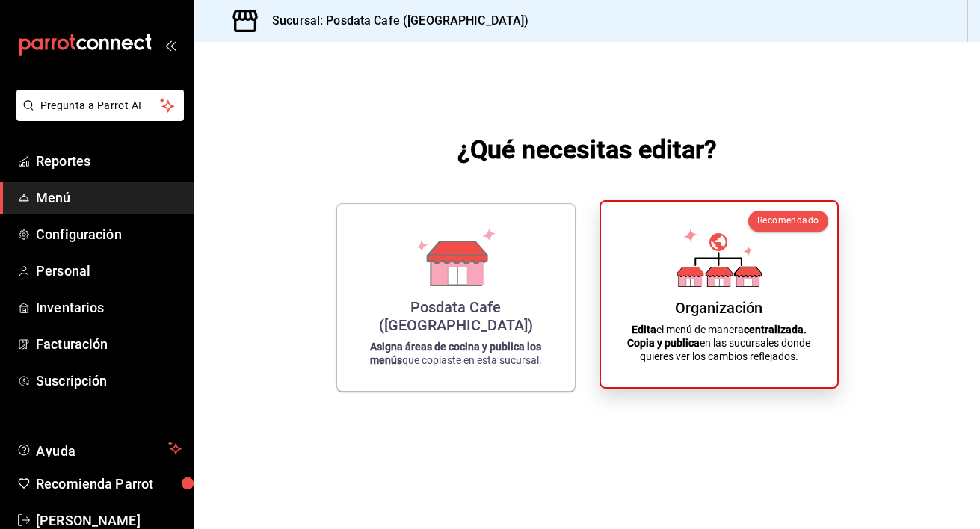
click at [777, 332] on strong "centralizada." at bounding box center [775, 330] width 63 height 12
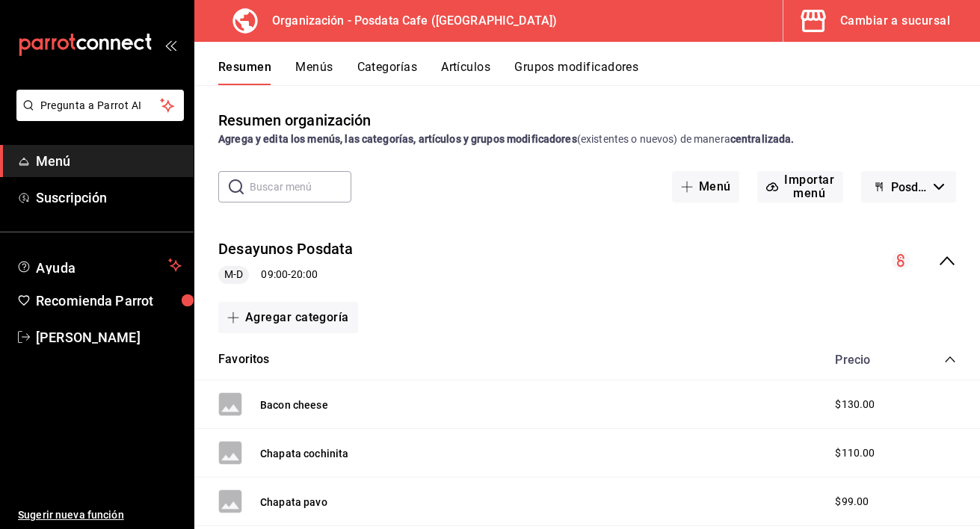
click at [925, 186] on span "Posdata Cafe - Borrador" at bounding box center [909, 187] width 37 height 14
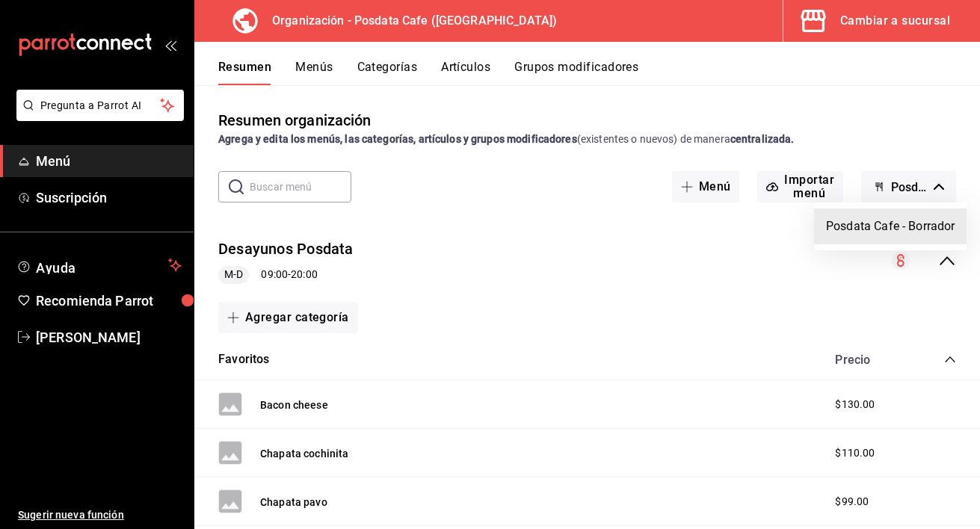
click at [688, 185] on div at bounding box center [490, 264] width 980 height 529
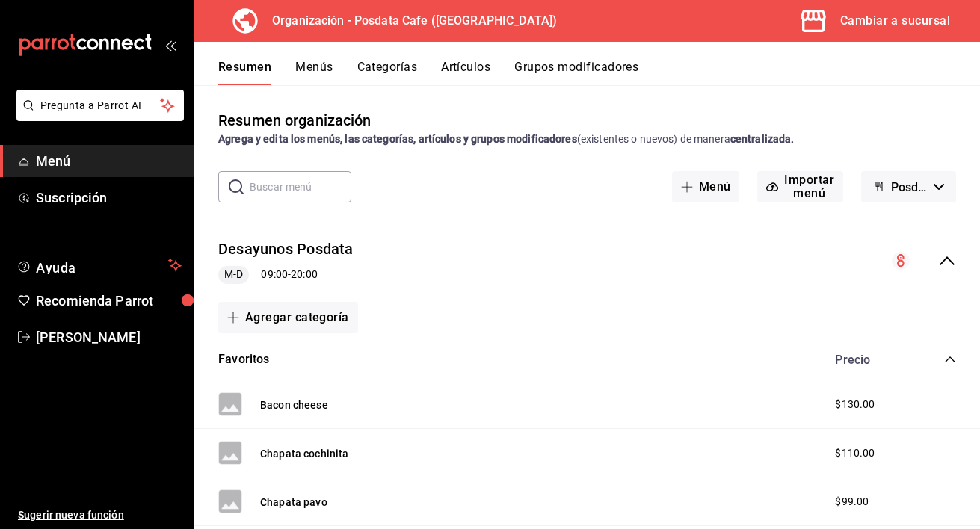
click at [688, 185] on icon "button" at bounding box center [687, 187] width 12 height 12
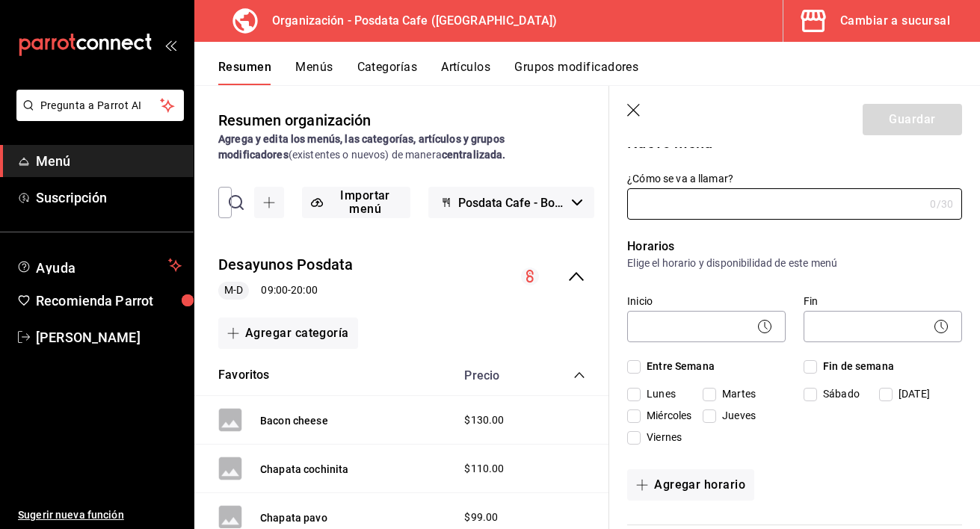
scroll to position [16, 0]
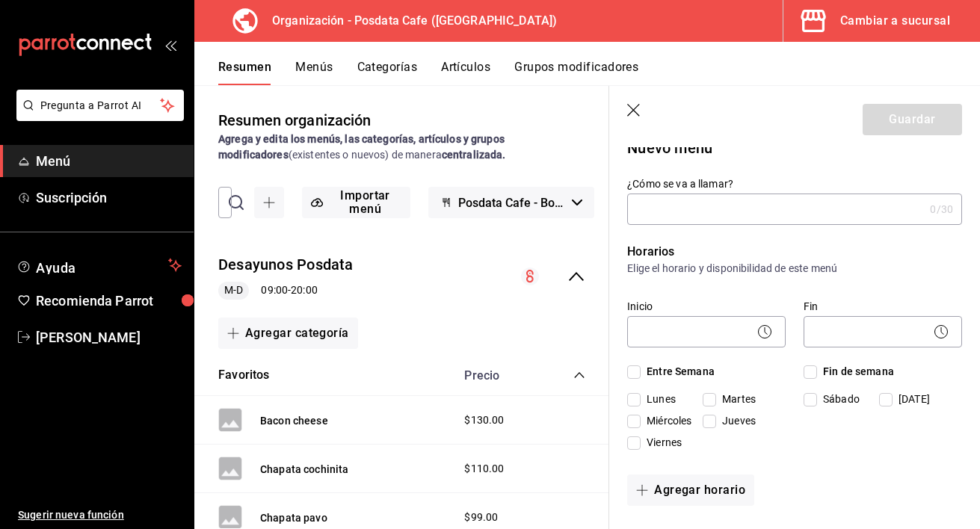
click at [644, 93] on header "Guardar" at bounding box center [794, 116] width 371 height 61
click at [636, 106] on icon "button" at bounding box center [634, 111] width 15 height 15
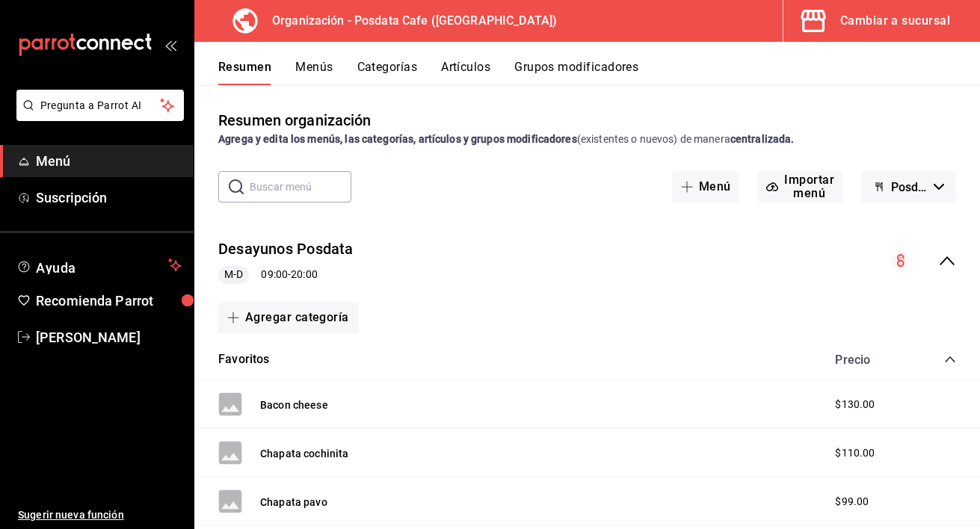
scroll to position [14, 0]
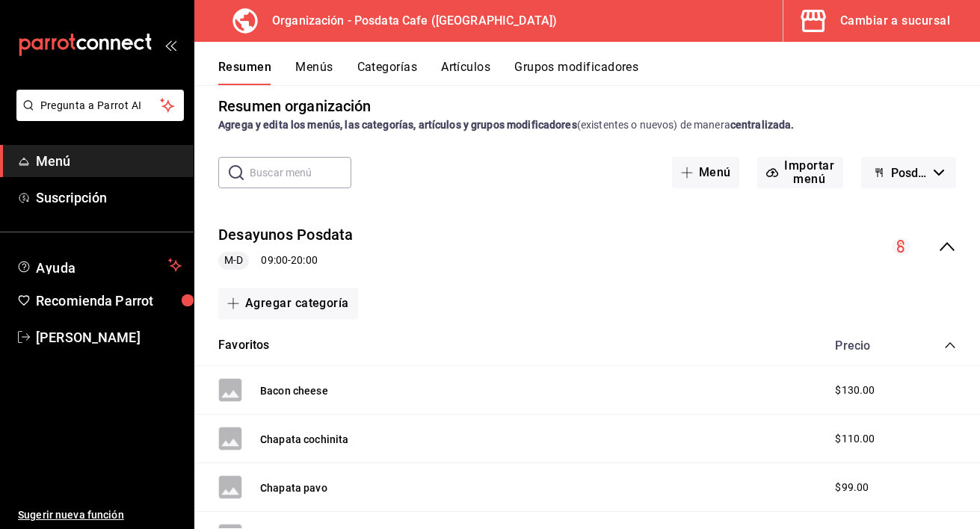
click at [235, 258] on span "M-D" at bounding box center [233, 261] width 31 height 16
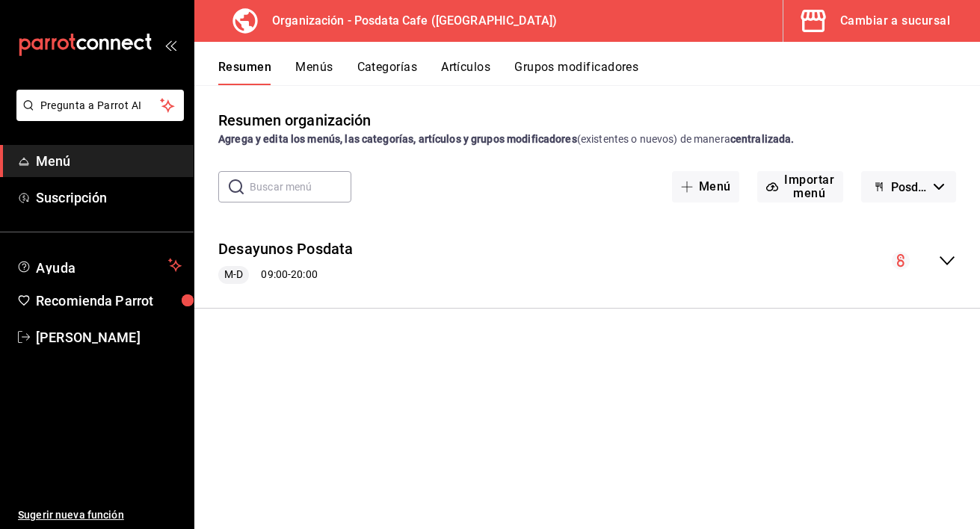
scroll to position [0, 0]
click at [947, 261] on icon "collapse-menu-row" at bounding box center [947, 261] width 18 height 18
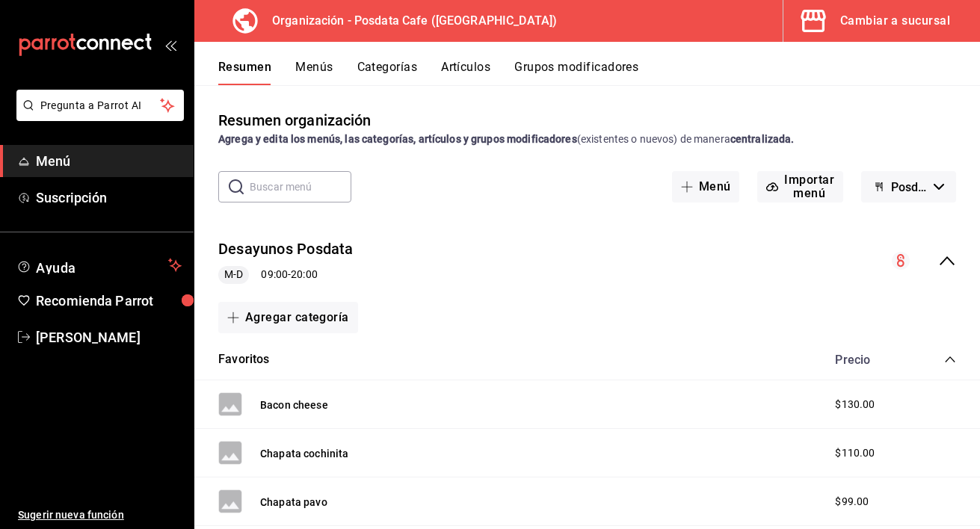
click at [908, 262] on circle "collapse-menu-row" at bounding box center [901, 261] width 18 height 18
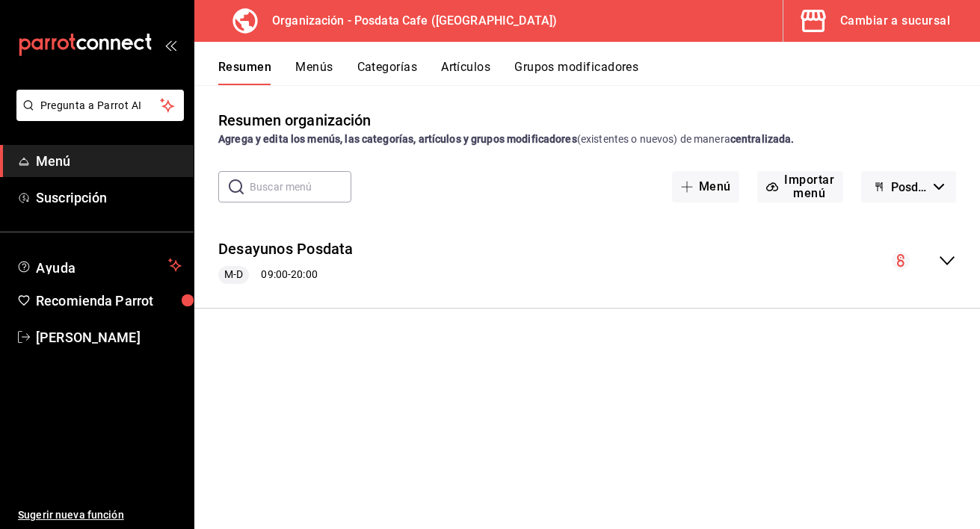
click at [901, 262] on circle "collapse-menu-row" at bounding box center [901, 261] width 18 height 18
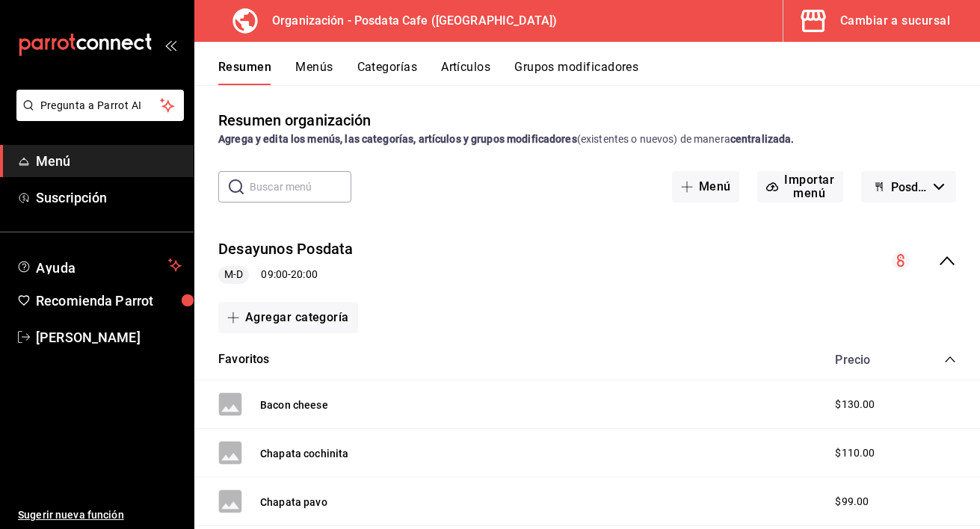
click at [950, 355] on icon "collapse-category-row" at bounding box center [950, 360] width 12 height 12
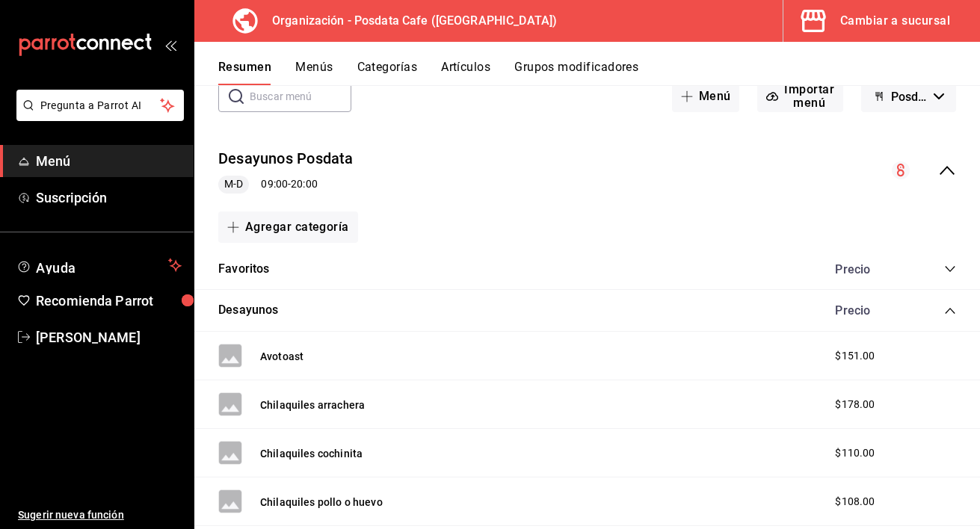
scroll to position [92, 0]
click at [956, 307] on div "Desayunos Precio" at bounding box center [587, 309] width 786 height 42
click at [944, 307] on icon "collapse-category-row" at bounding box center [950, 309] width 12 height 12
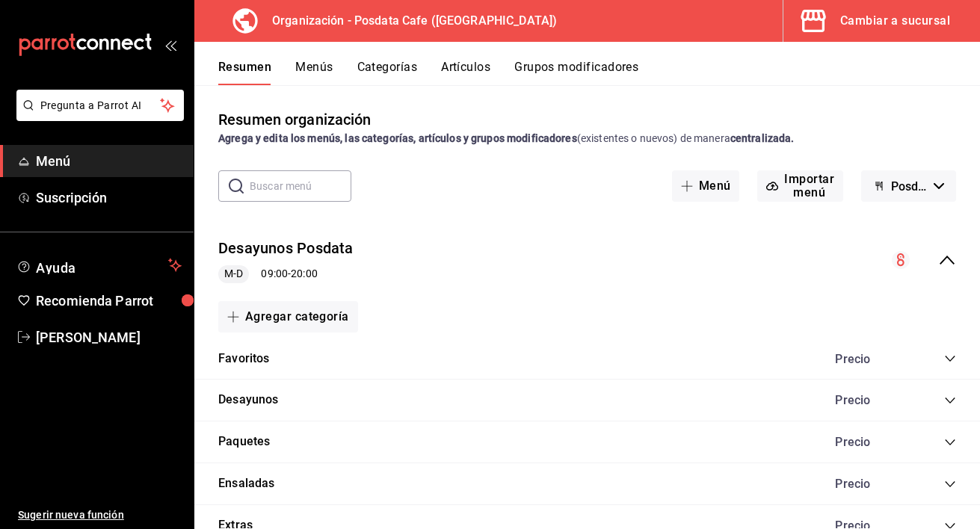
scroll to position [0, 0]
click at [102, 155] on span "Menú" at bounding box center [109, 161] width 146 height 20
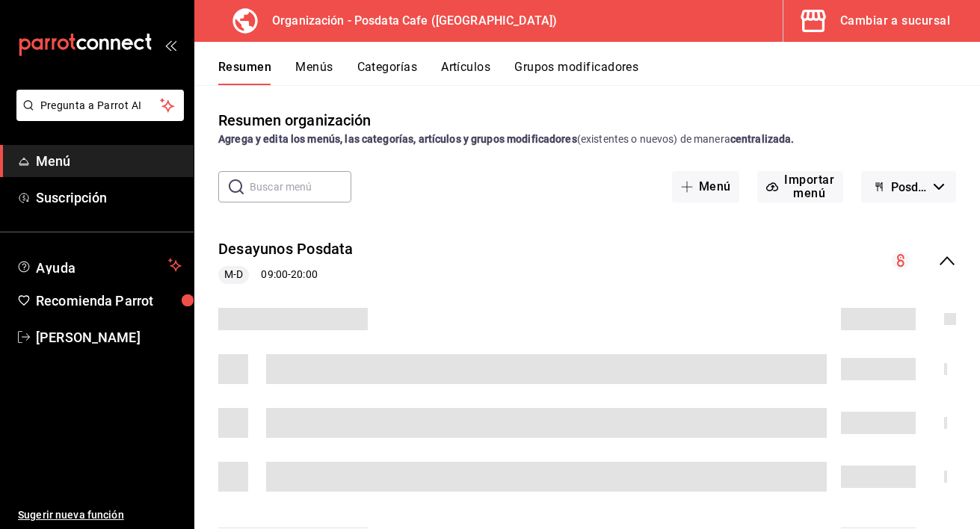
scroll to position [41, 0]
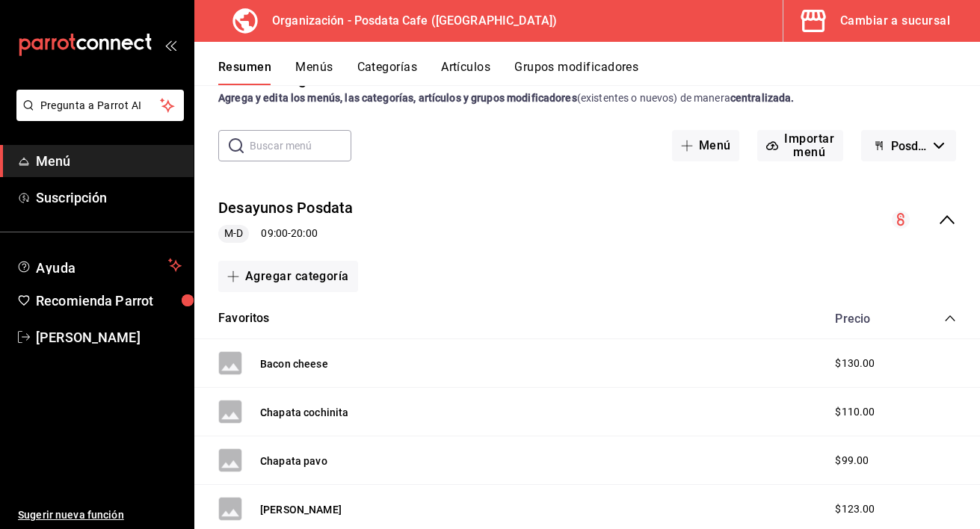
click at [920, 315] on div "Precio" at bounding box center [888, 319] width 136 height 14
click at [946, 316] on icon "collapse-category-row" at bounding box center [950, 318] width 12 height 12
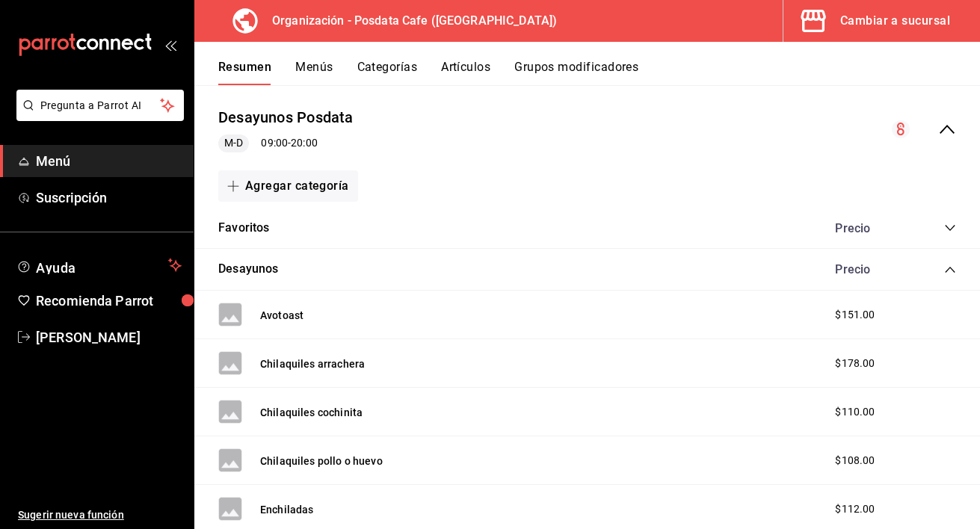
scroll to position [134, 0]
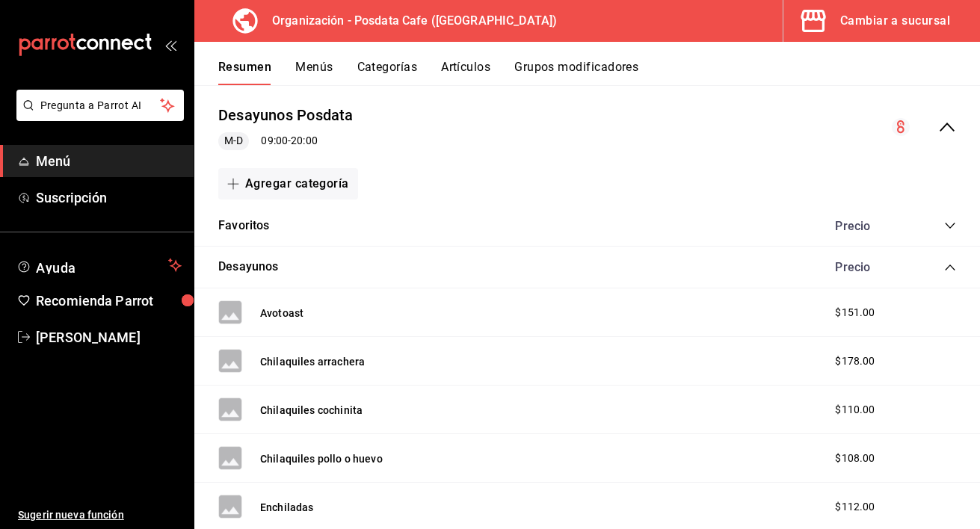
click at [951, 265] on icon "collapse-category-row" at bounding box center [950, 268] width 12 height 12
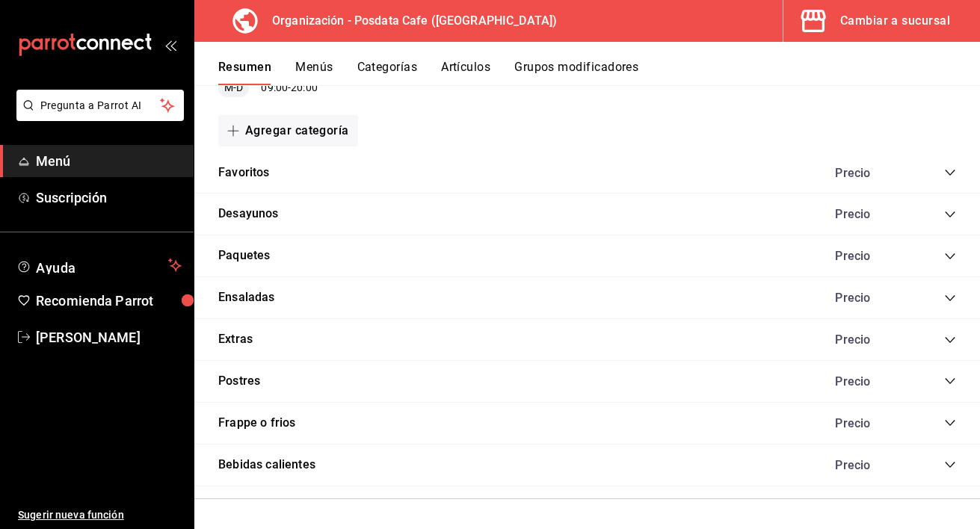
scroll to position [0, 0]
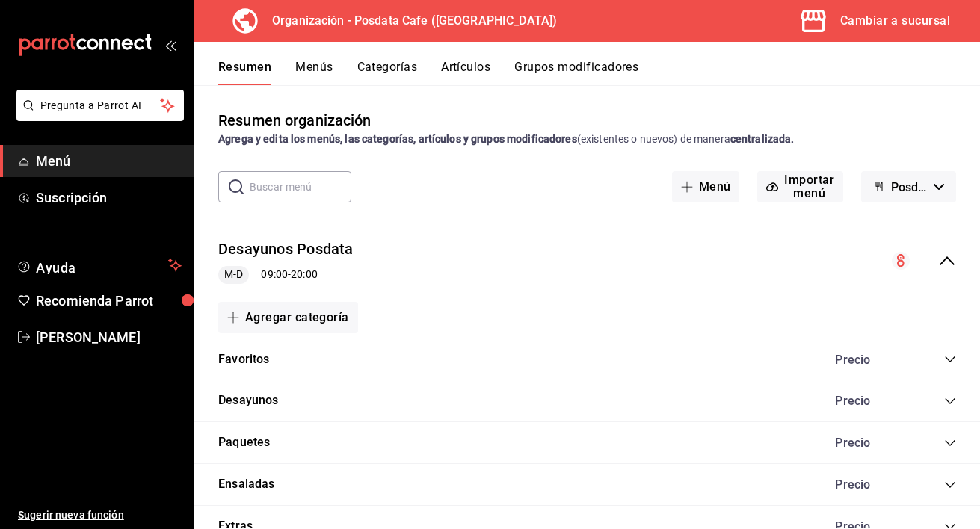
click at [306, 67] on button "Menús" at bounding box center [313, 72] width 37 height 25
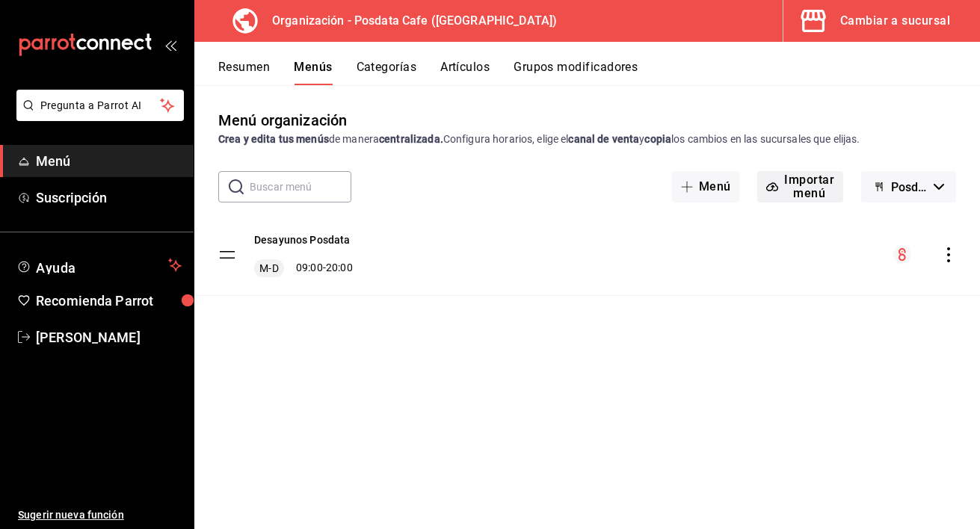
click at [807, 184] on button "Importar menú" at bounding box center [800, 186] width 86 height 31
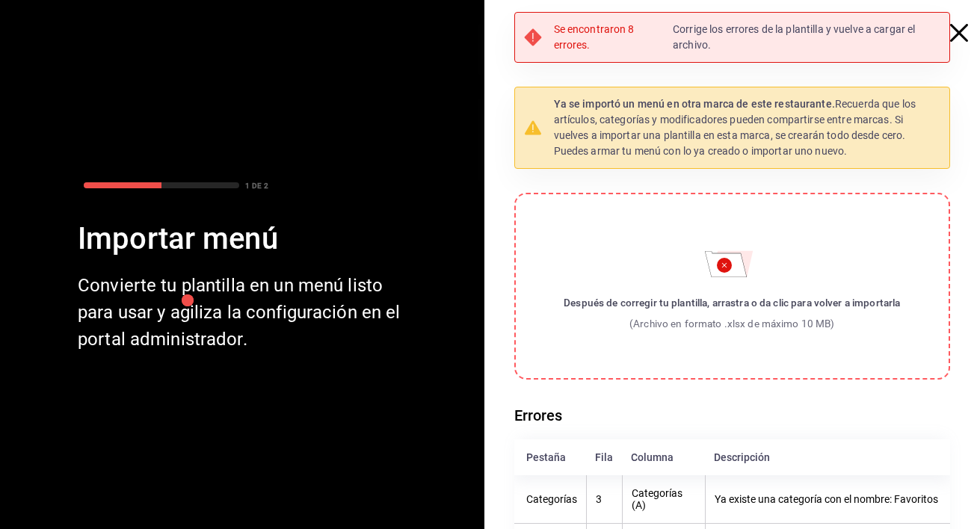
click at [956, 37] on icon "button" at bounding box center [959, 33] width 18 height 18
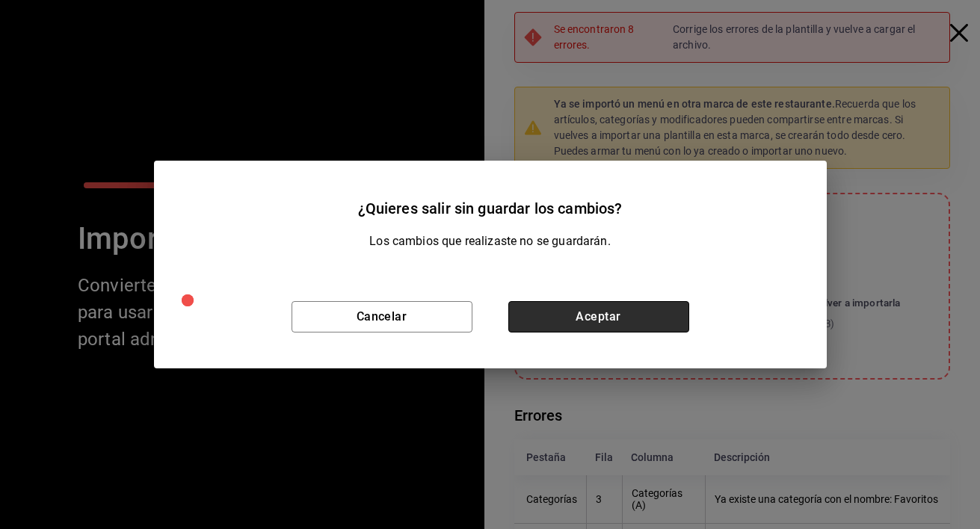
click at [536, 312] on button "Aceptar" at bounding box center [598, 316] width 181 height 31
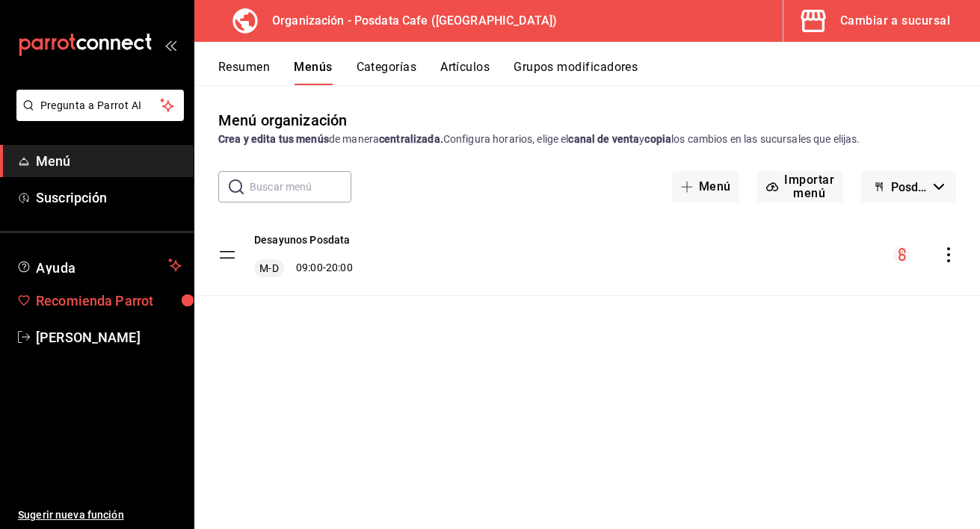
click at [52, 308] on span "Recomienda Parrot" at bounding box center [109, 301] width 146 height 20
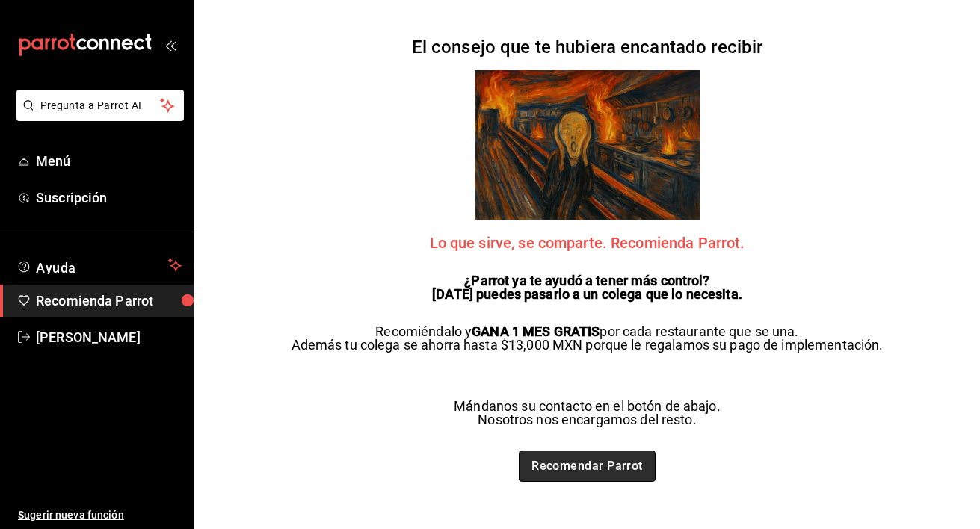
click at [621, 454] on link "Recomendar Parrot" at bounding box center [587, 466] width 137 height 31
click at [94, 159] on span "Menú" at bounding box center [109, 161] width 146 height 20
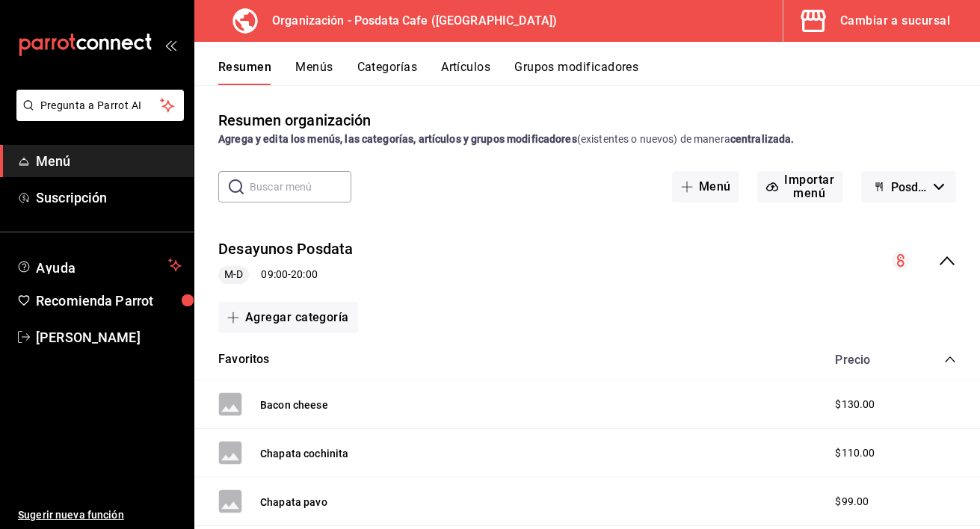
click at [919, 197] on button "Posdata Cafe - Borrador" at bounding box center [908, 186] width 95 height 31
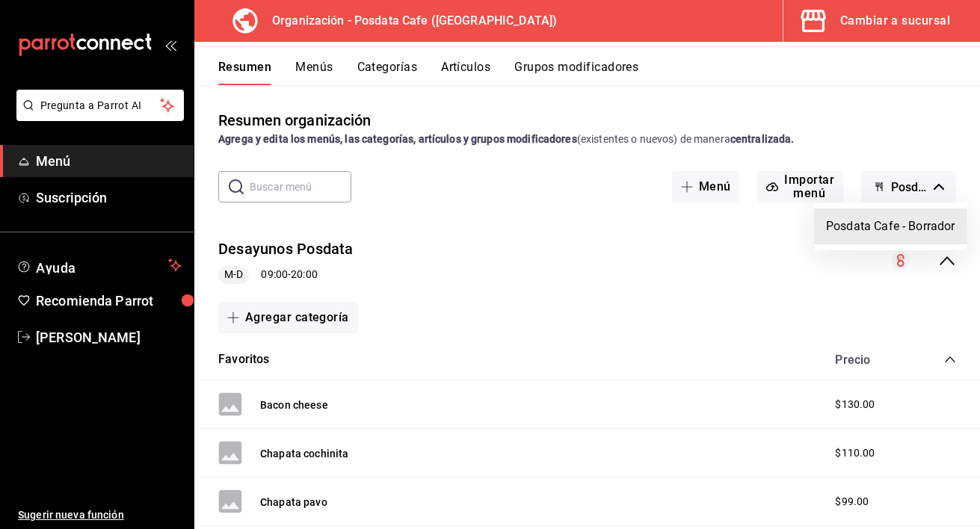
click at [929, 259] on div at bounding box center [490, 264] width 980 height 529
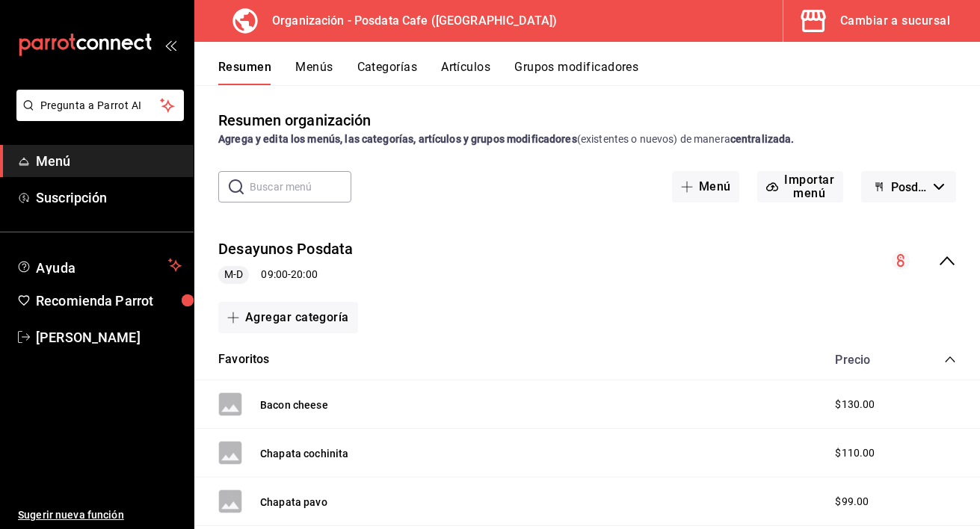
click at [916, 181] on span "Posdata Cafe - Borrador" at bounding box center [909, 187] width 37 height 14
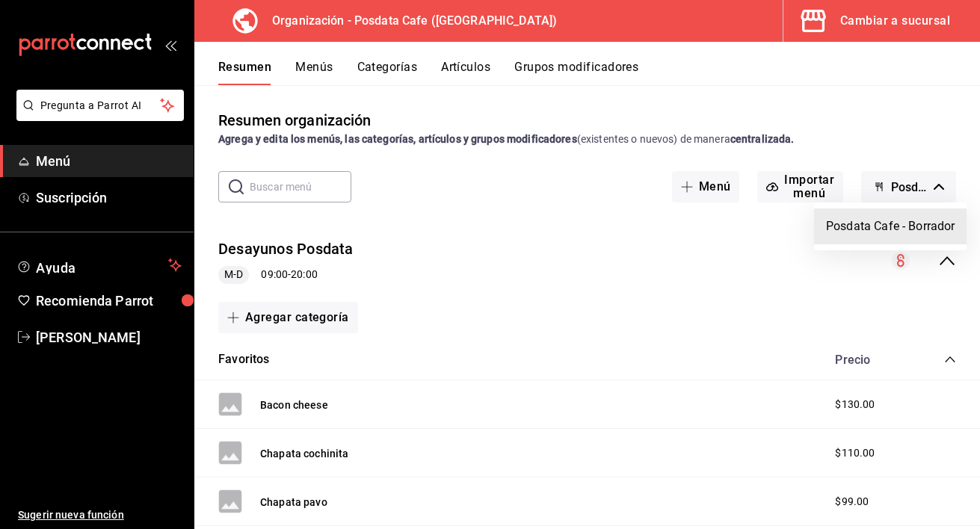
click at [910, 219] on li "Posdata Cafe - Borrador" at bounding box center [890, 227] width 152 height 36
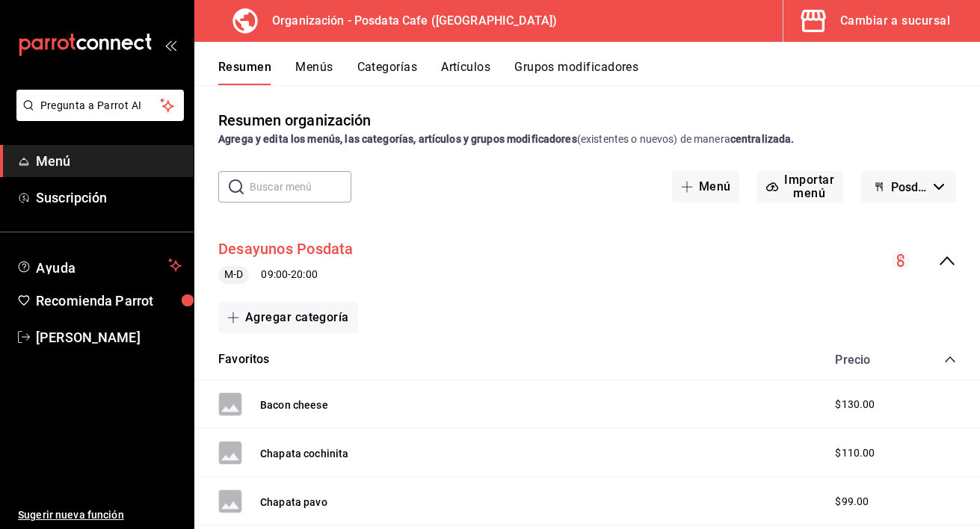
click at [276, 252] on button "Desayunos Posdata" at bounding box center [285, 249] width 135 height 22
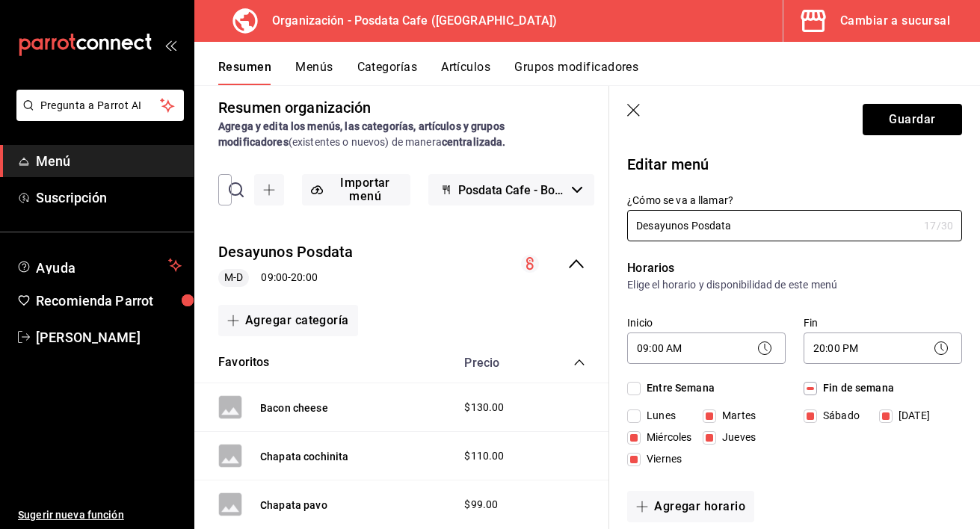
scroll to position [16, 0]
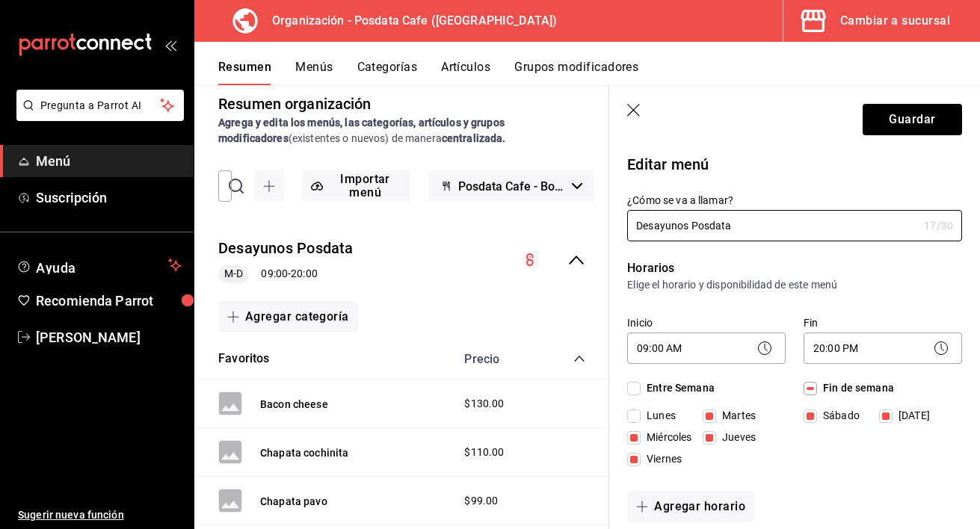
click at [587, 350] on div "Favoritos Precio" at bounding box center [401, 360] width 415 height 42
click at [579, 359] on icon "collapse-category-row" at bounding box center [579, 359] width 12 height 12
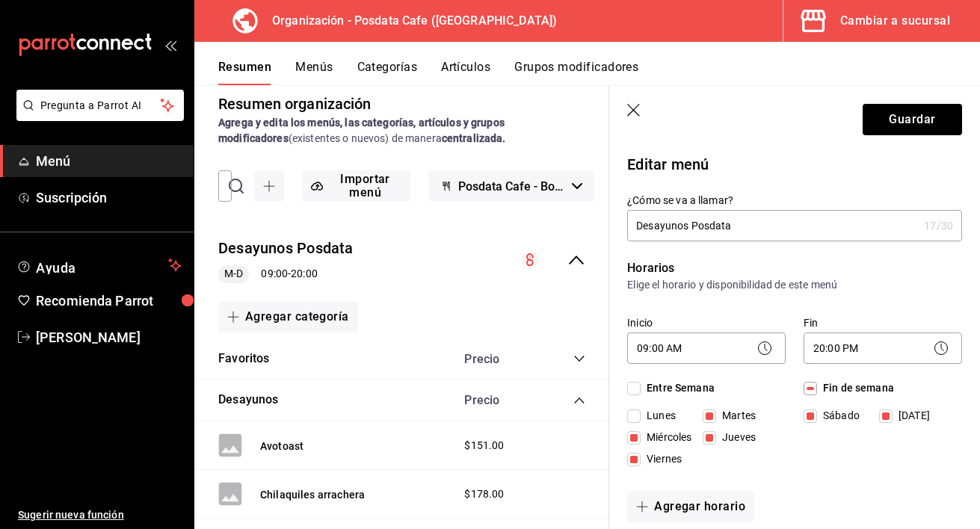
click at [584, 395] on icon "collapse-category-row" at bounding box center [579, 401] width 12 height 12
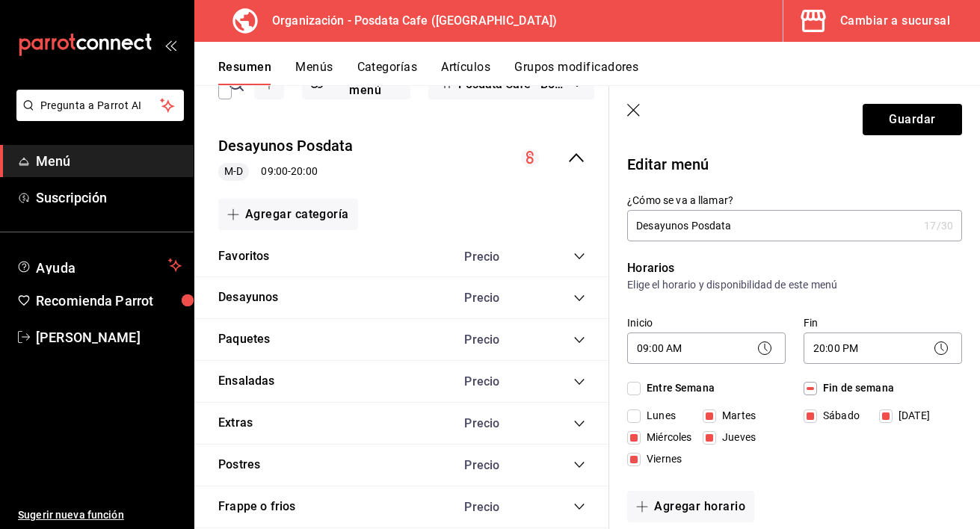
scroll to position [0, 0]
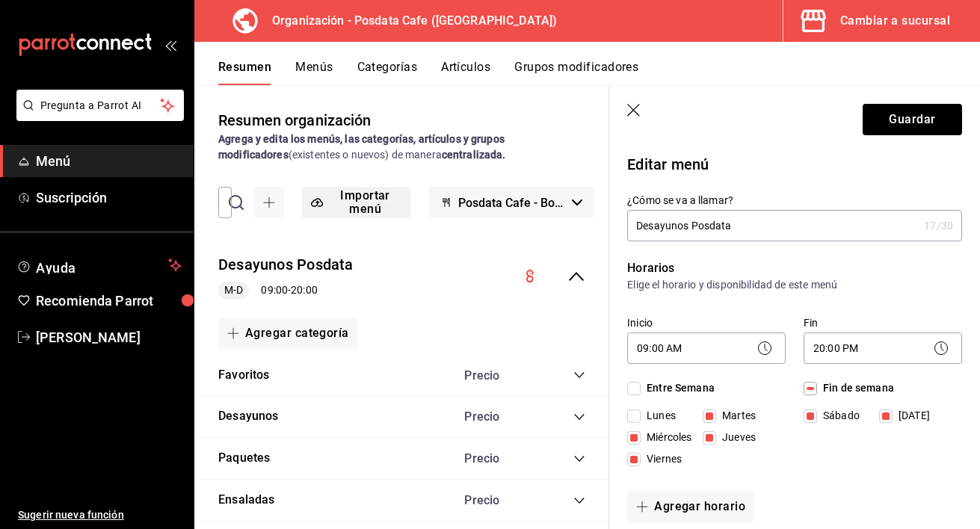
click at [365, 212] on button "Importar menú" at bounding box center [356, 202] width 108 height 31
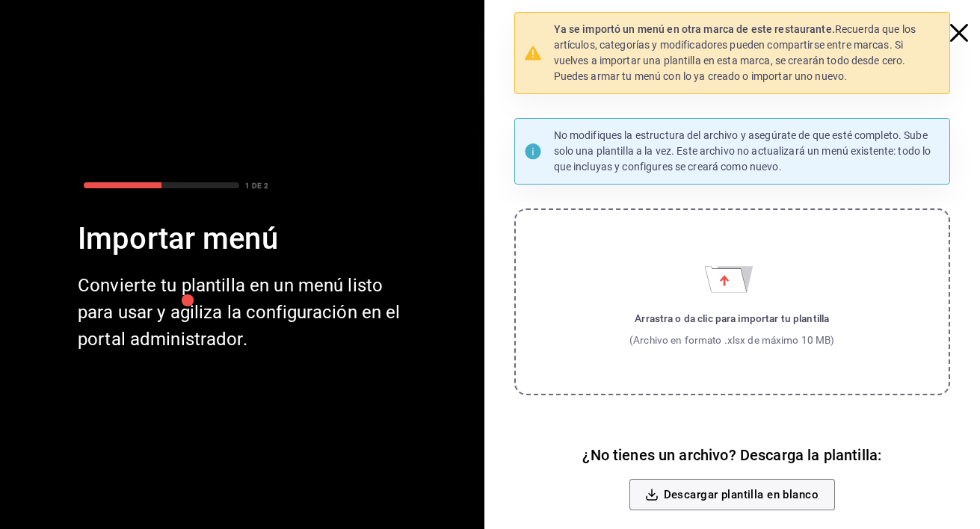
click at [958, 39] on icon "button" at bounding box center [959, 33] width 18 height 18
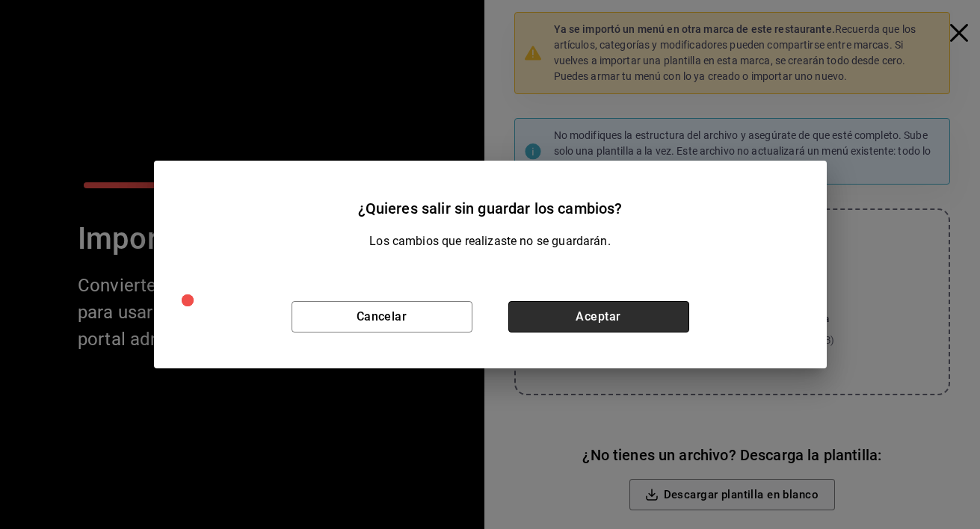
click at [567, 326] on button "Aceptar" at bounding box center [598, 316] width 181 height 31
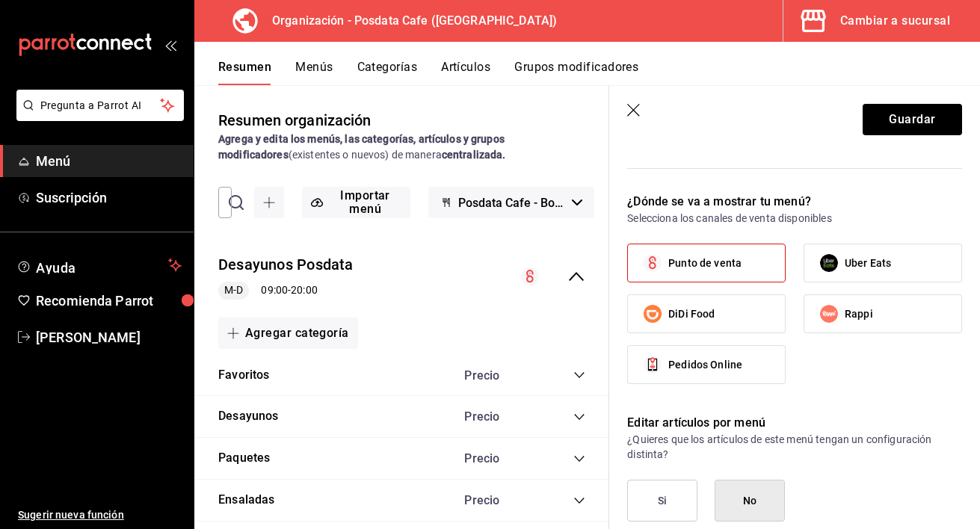
scroll to position [804, 0]
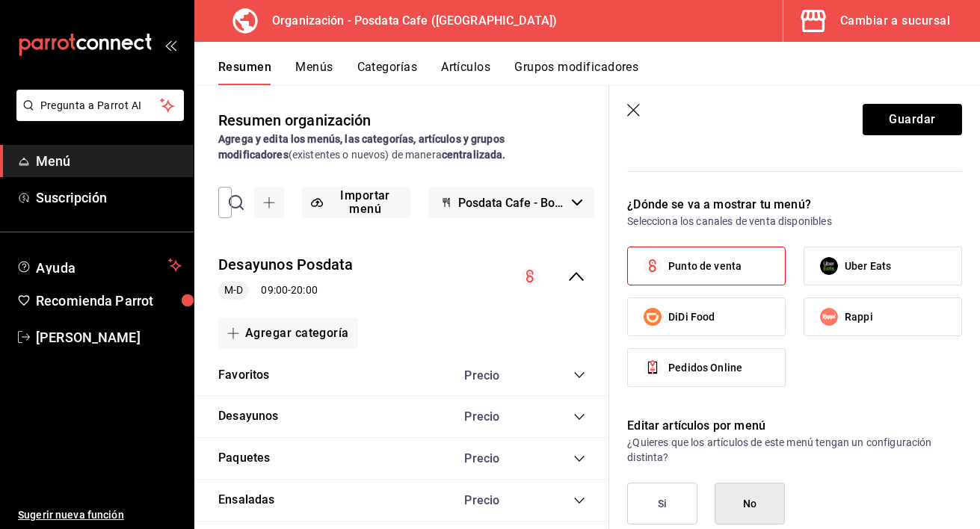
click at [725, 263] on span "Punto de venta" at bounding box center [704, 267] width 73 height 16
click at [668, 263] on input "Punto de venta" at bounding box center [652, 265] width 31 height 31
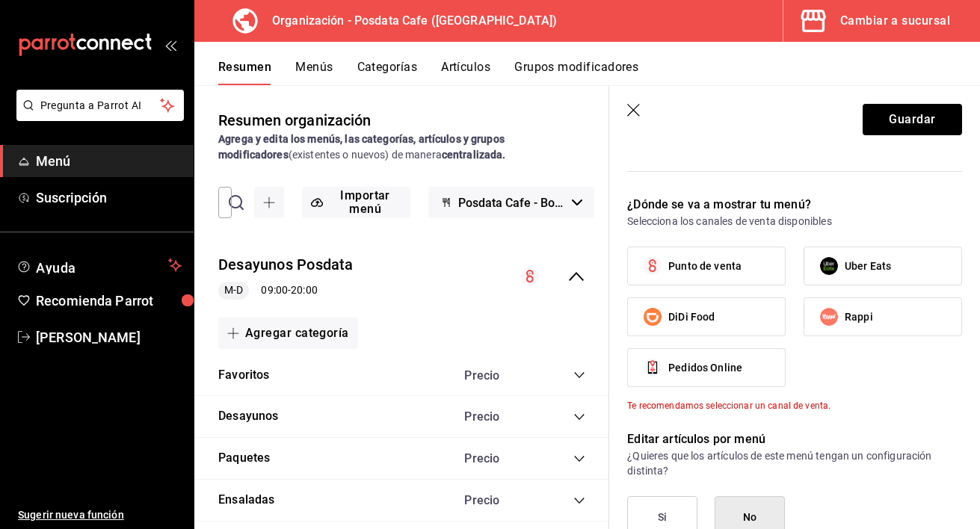
click at [725, 263] on span "Punto de venta" at bounding box center [704, 267] width 73 height 16
click at [668, 263] on input "Punto de venta" at bounding box center [652, 265] width 31 height 31
checkbox input "true"
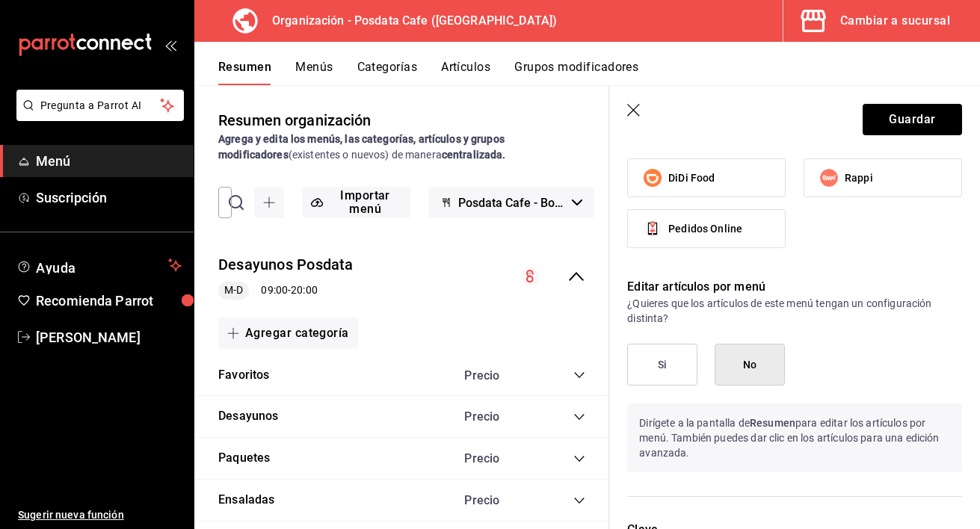
scroll to position [1076, 0]
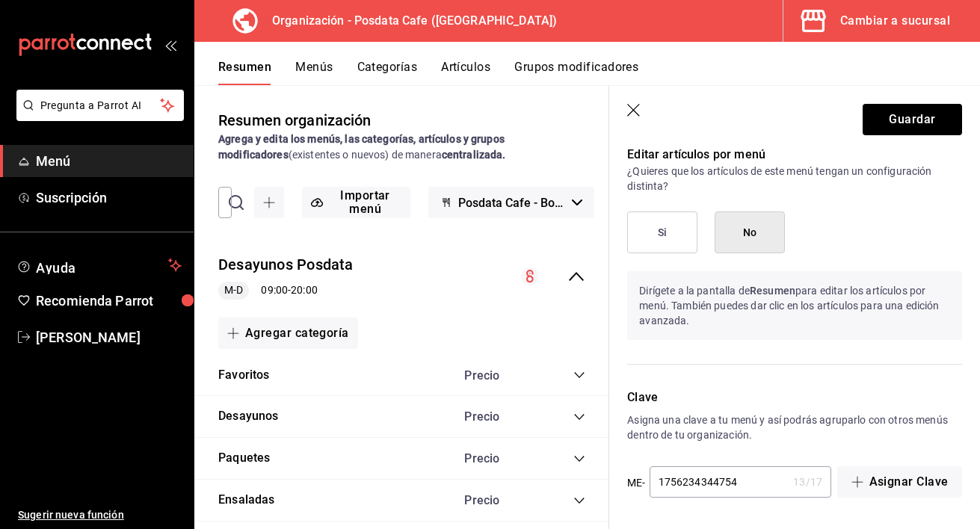
click at [753, 223] on button "No" at bounding box center [750, 233] width 70 height 42
click at [892, 130] on button "Guardar" at bounding box center [911, 119] width 99 height 31
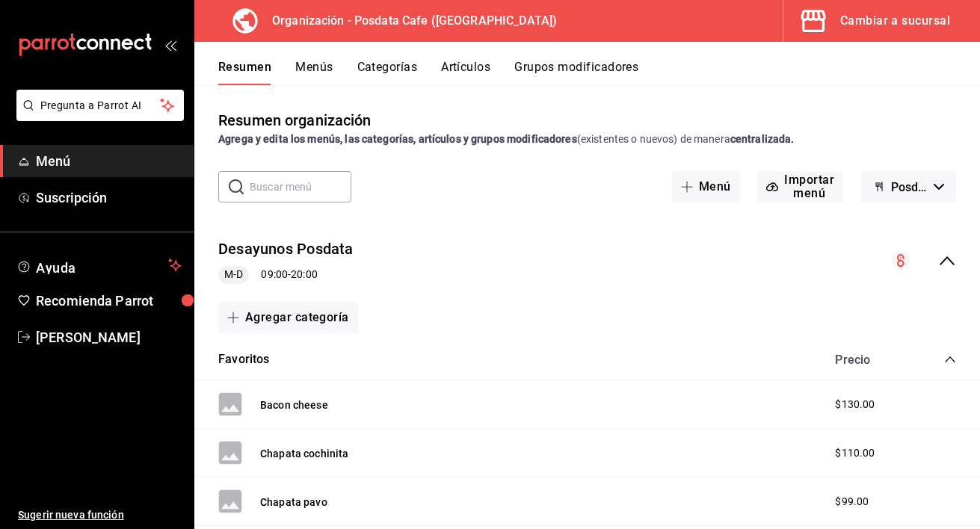
click at [913, 28] on div "Cambiar a sucursal" at bounding box center [895, 20] width 110 height 21
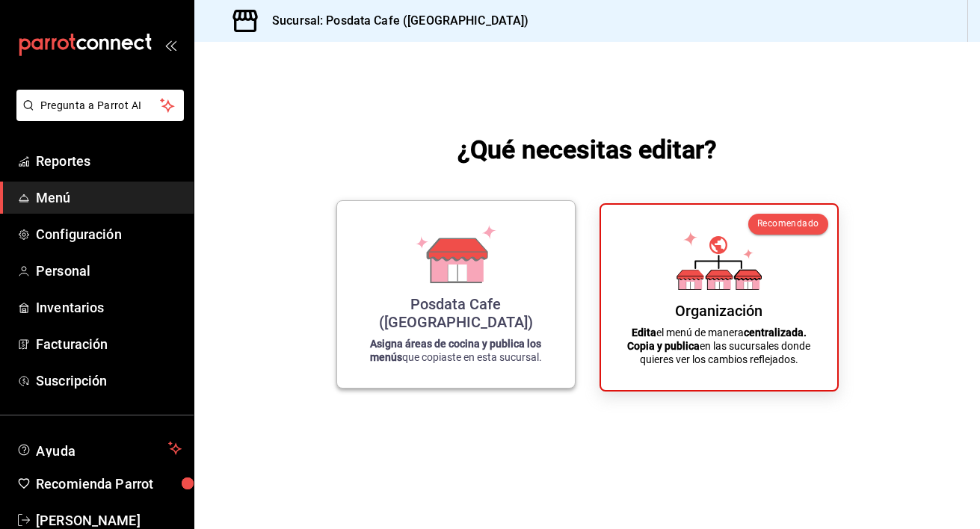
click at [565, 227] on div "Posdata Cafe ([GEOGRAPHIC_DATA]) Asigna áreas de cocina y publica los menús que…" at bounding box center [455, 294] width 239 height 188
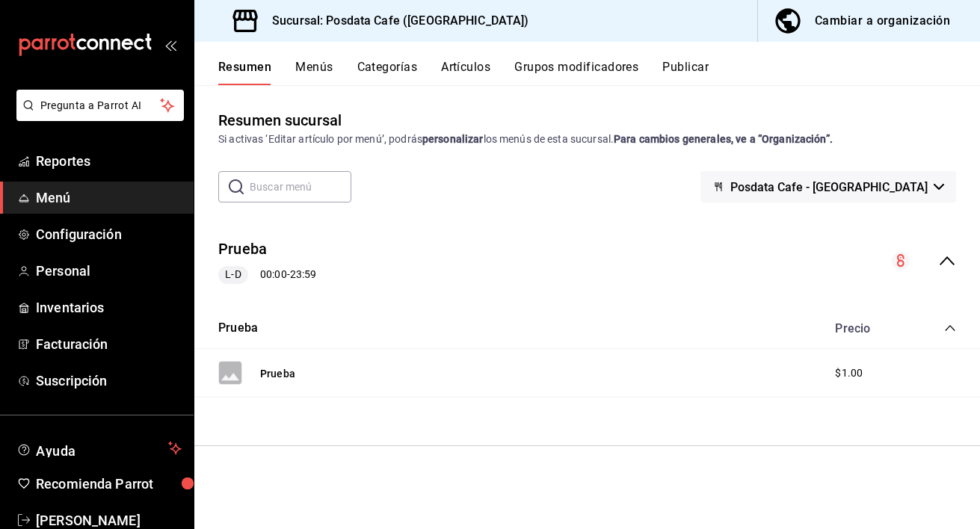
click at [707, 56] on div "Resumen Menús Categorías Artículos Grupos modificadores Publicar" at bounding box center [587, 63] width 786 height 43
click at [319, 71] on button "Menús" at bounding box center [313, 72] width 37 height 25
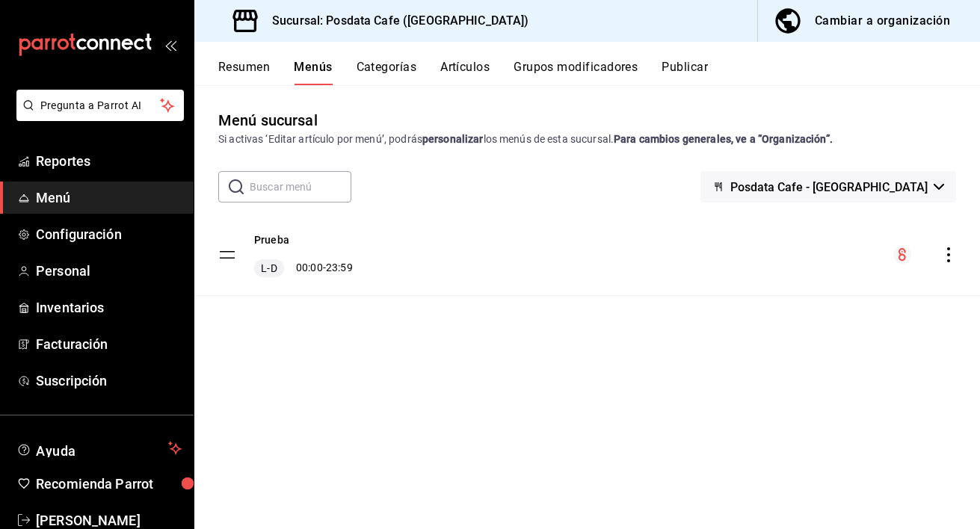
click at [839, 28] on div "Cambiar a organización" at bounding box center [882, 20] width 135 height 21
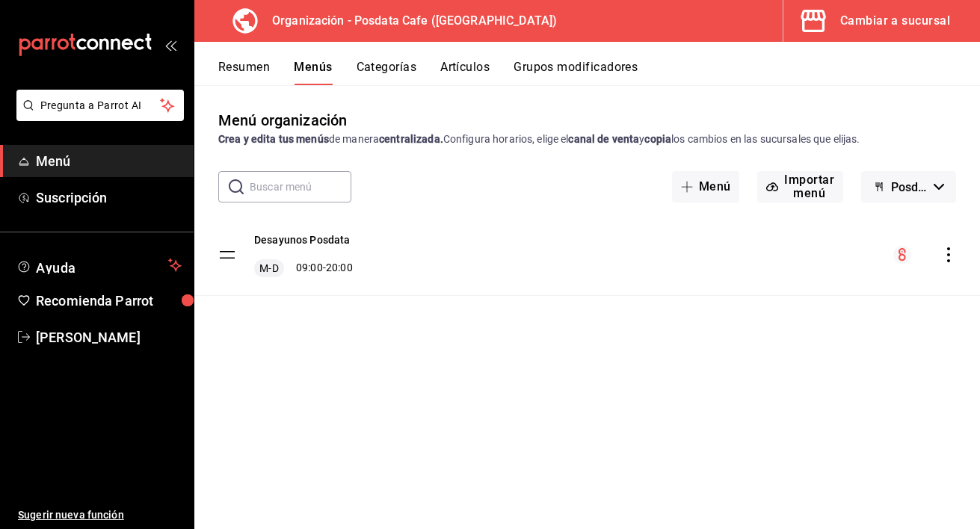
click at [945, 253] on icon "actions" at bounding box center [948, 254] width 15 height 15
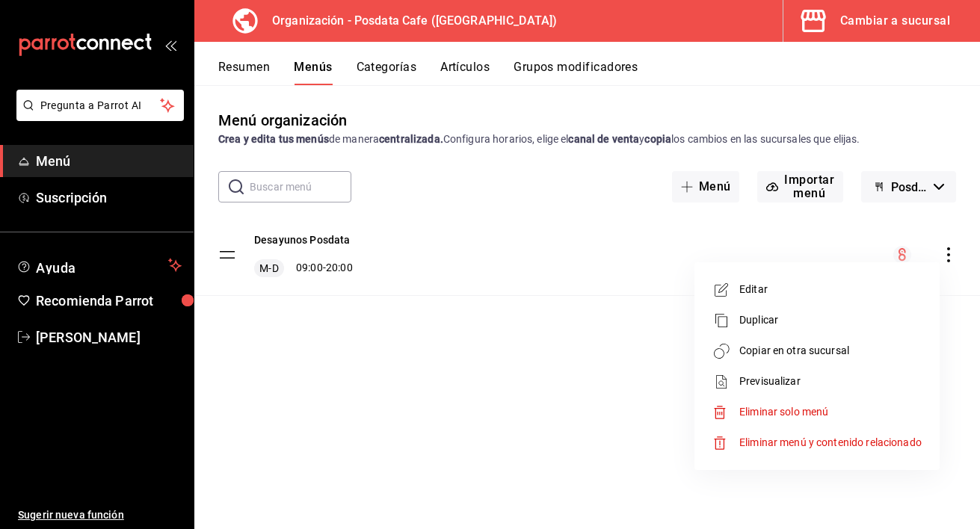
click at [891, 354] on span "Copiar en otra sucursal" at bounding box center [830, 351] width 182 height 16
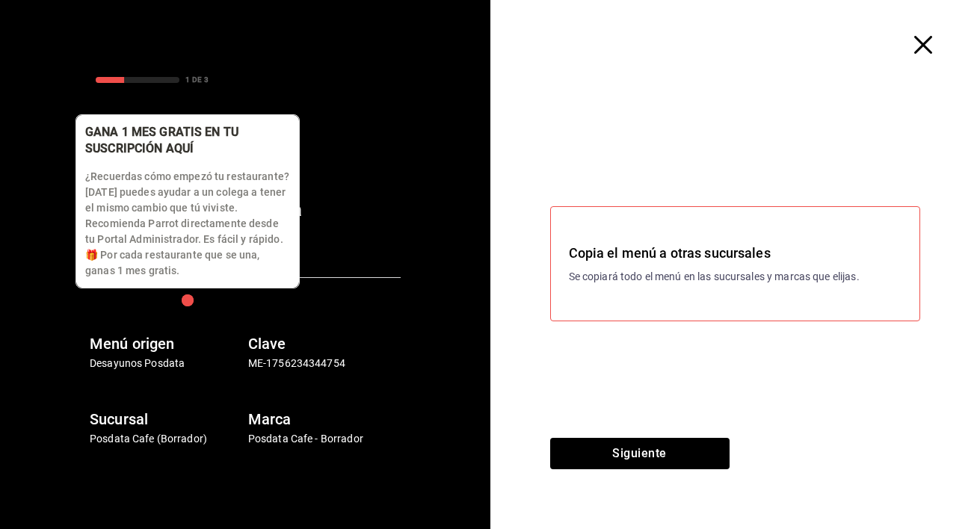
click at [195, 306] on div "button" at bounding box center [187, 300] width 16 height 16
click at [187, 303] on div "button" at bounding box center [188, 300] width 12 height 12
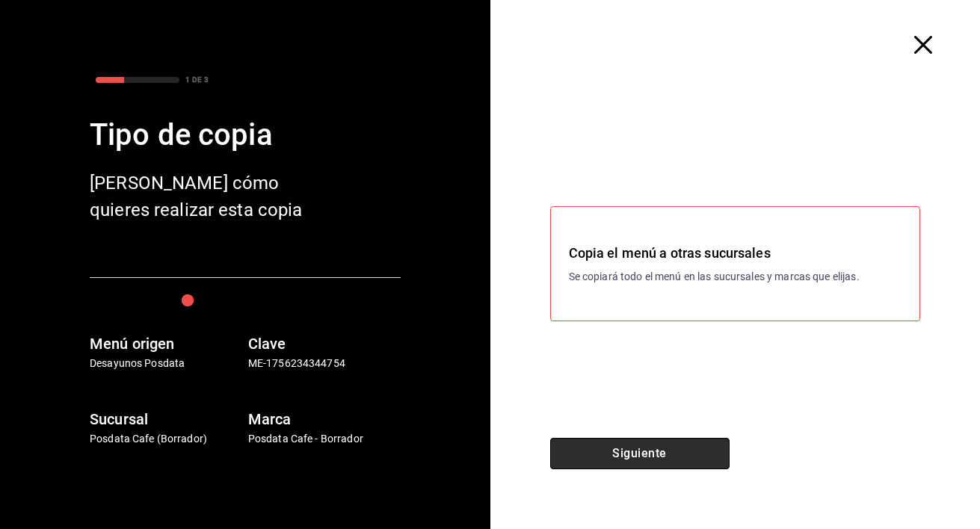
click at [701, 454] on button "Siguiente" at bounding box center [639, 453] width 179 height 31
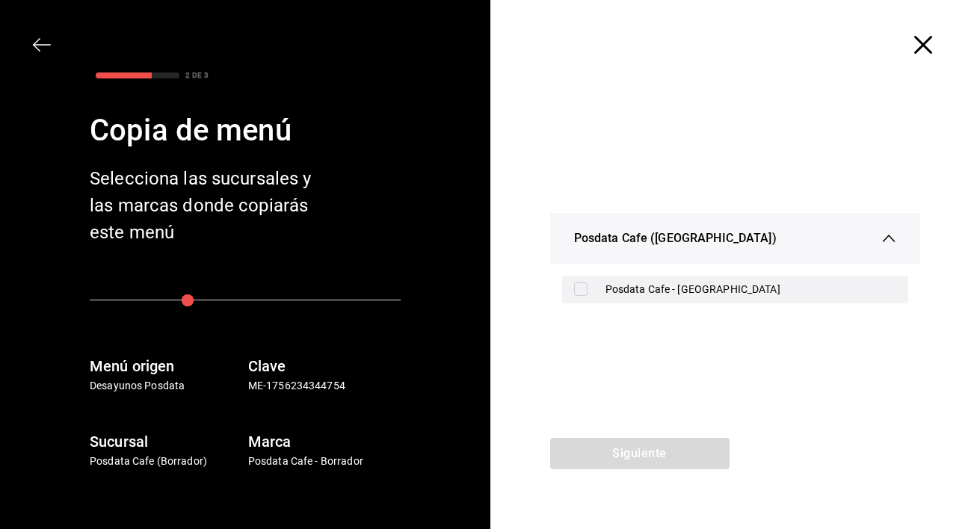
click at [587, 282] on div "Posdata Cafe - [GEOGRAPHIC_DATA]" at bounding box center [735, 290] width 347 height 28
checkbox input "true"
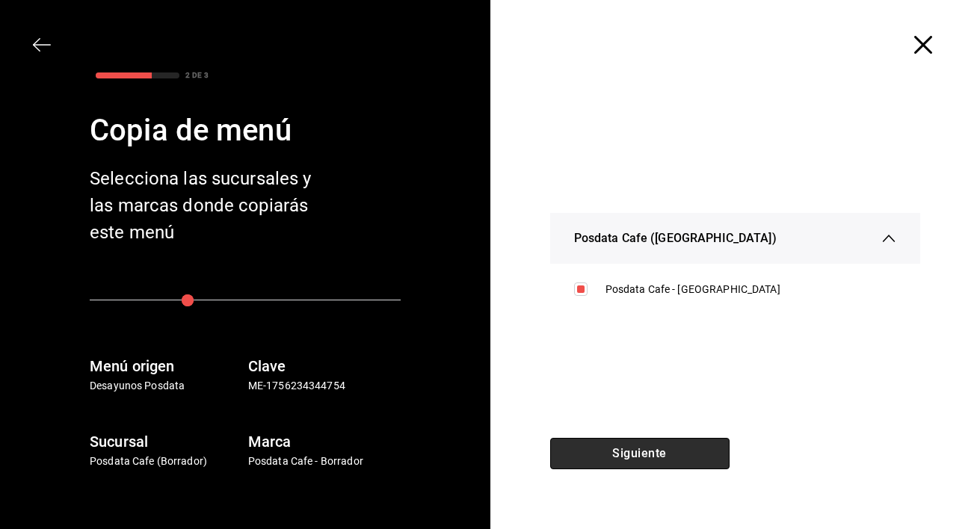
click at [616, 451] on button "Siguiente" at bounding box center [639, 453] width 179 height 31
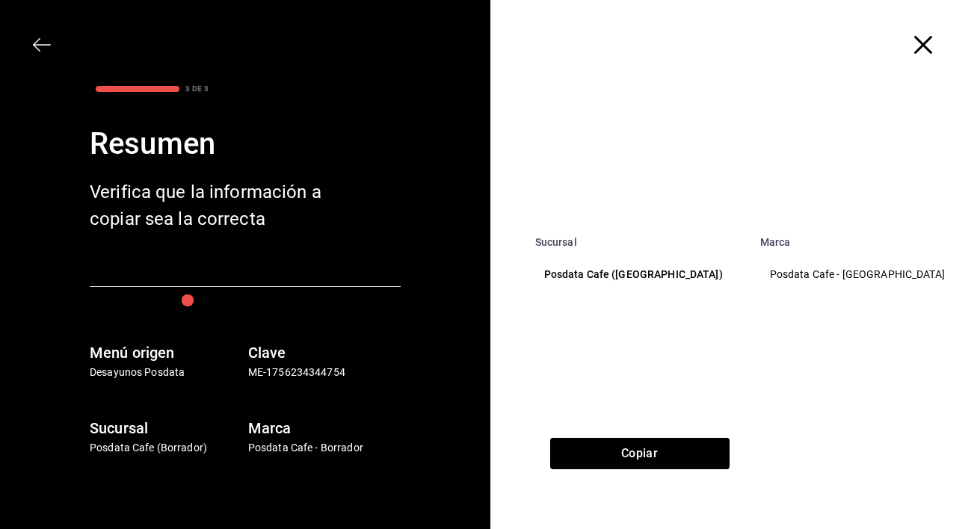
click at [584, 265] on th "Posdata Cafe ([GEOGRAPHIC_DATA])" at bounding box center [638, 274] width 225 height 53
click at [581, 293] on th "Posdata Cafe ([GEOGRAPHIC_DATA])" at bounding box center [638, 274] width 225 height 53
click at [602, 451] on button "Copiar" at bounding box center [639, 453] width 179 height 31
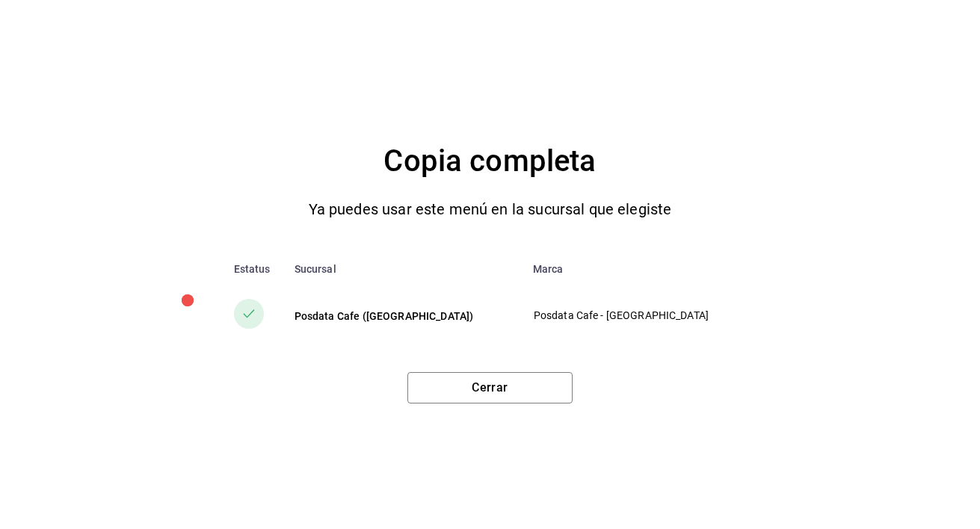
click at [238, 313] on circle at bounding box center [249, 314] width 30 height 30
click at [454, 380] on button "Cerrar" at bounding box center [489, 387] width 165 height 31
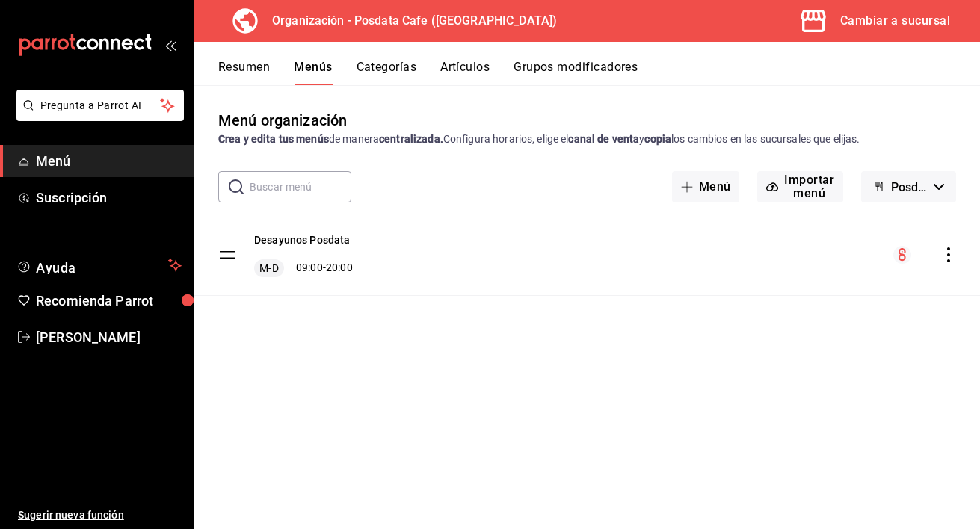
click at [864, 24] on div "Cambiar a sucursal" at bounding box center [895, 20] width 110 height 21
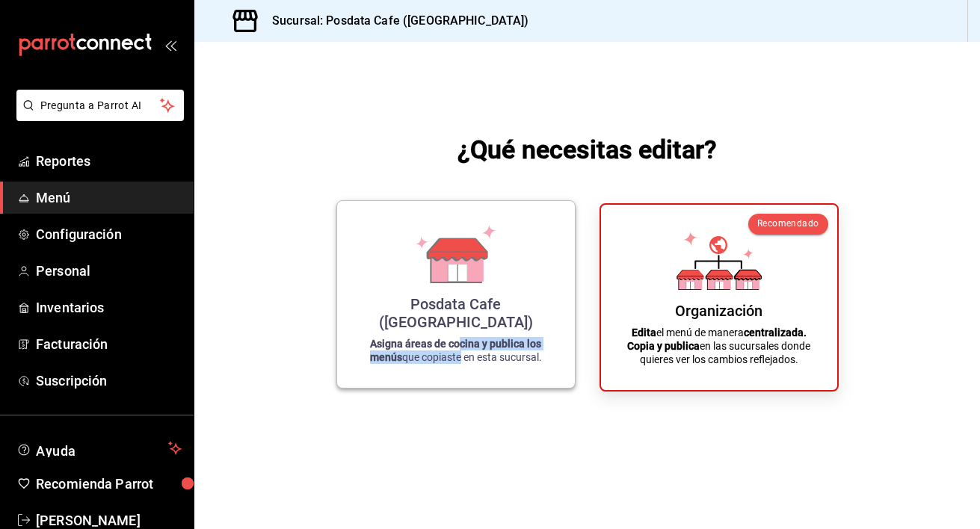
click at [458, 351] on p "Asigna áreas de cocina y publica los menús que copiaste en esta sucursal." at bounding box center [456, 350] width 202 height 27
